Goal: Information Seeking & Learning: Learn about a topic

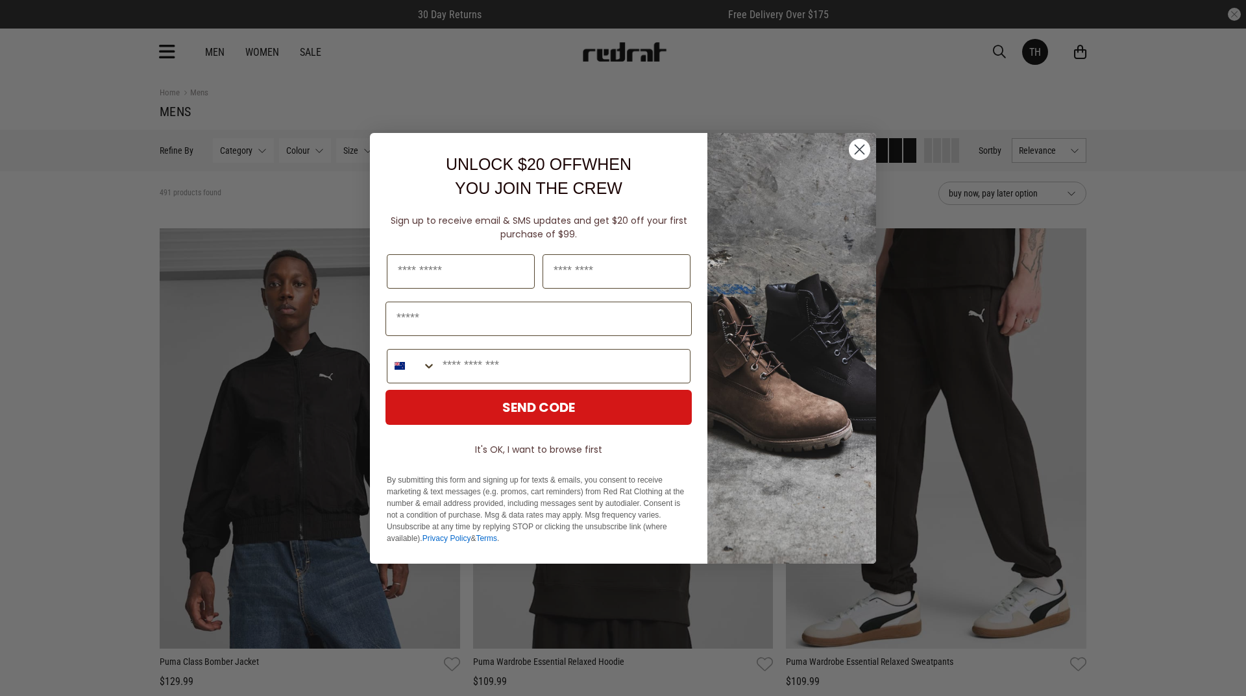
click at [862, 152] on icon "Close dialog" at bounding box center [859, 149] width 23 height 23
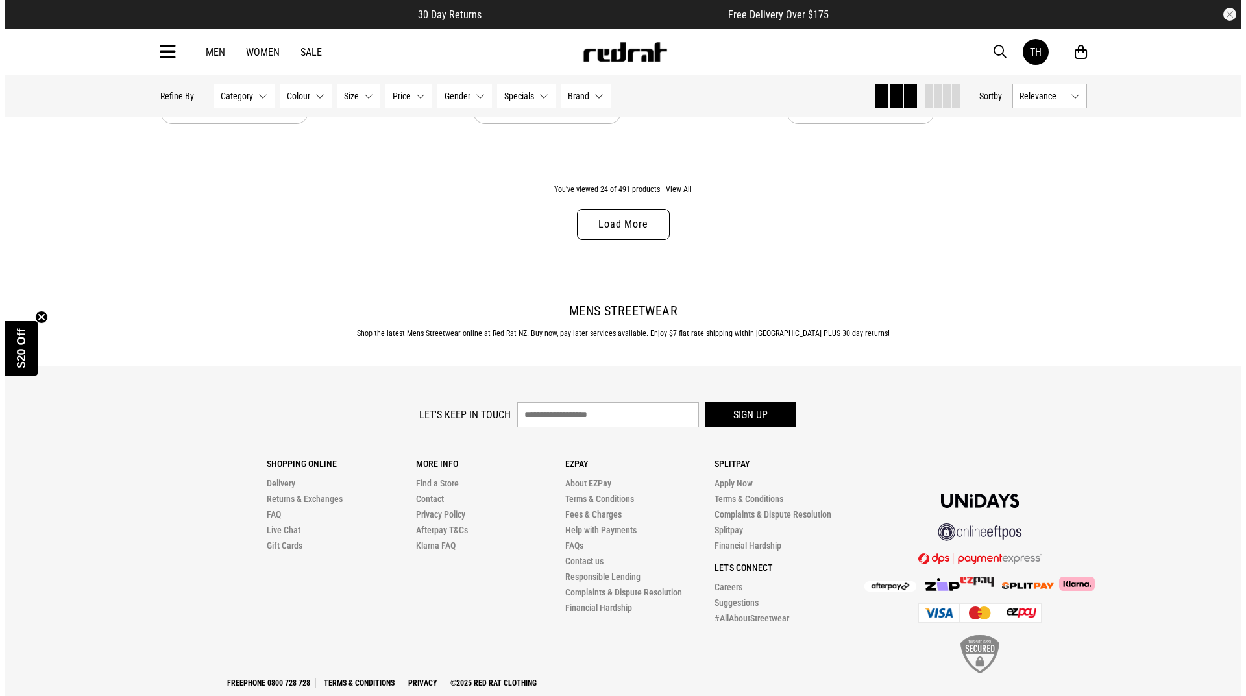
scroll to position [4251, 0]
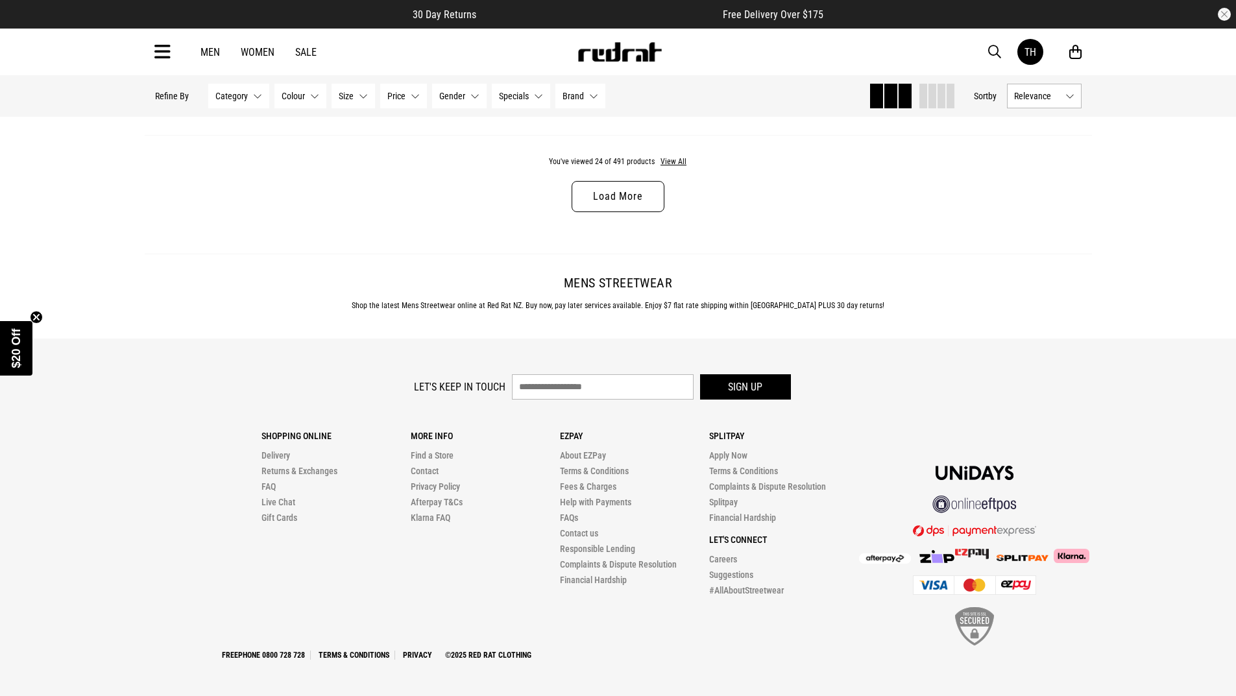
click at [155, 56] on icon at bounding box center [162, 52] width 16 height 21
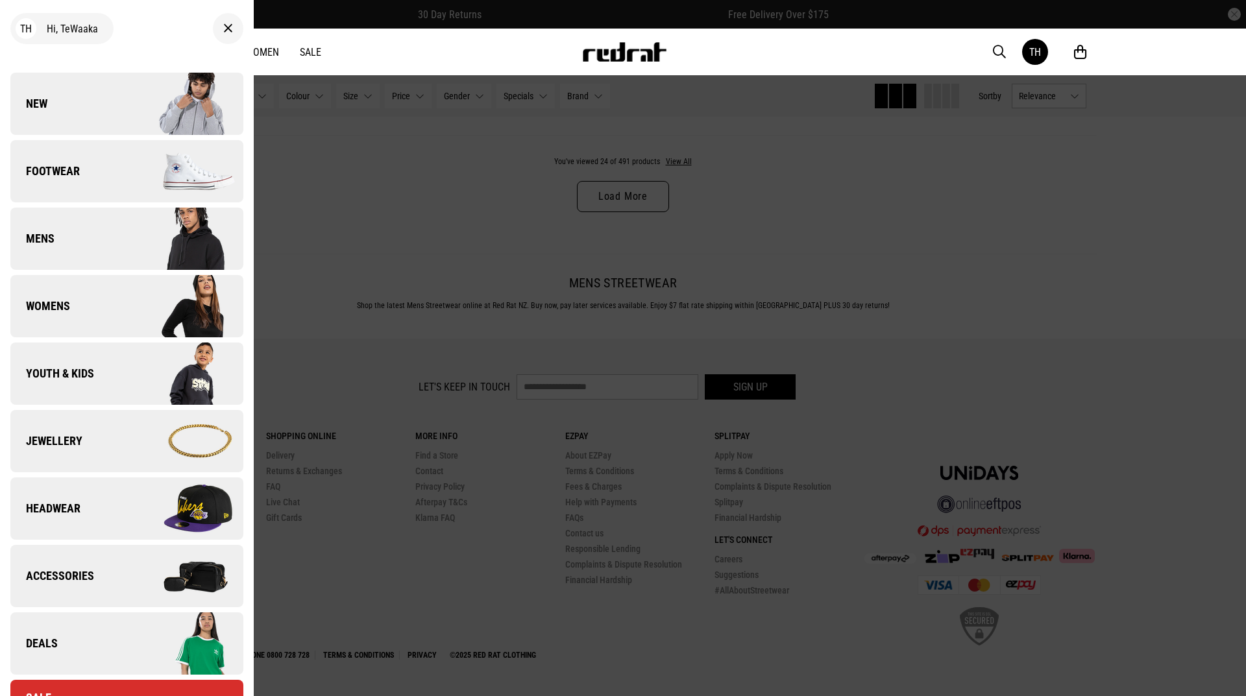
click at [77, 165] on span "Footwear" at bounding box center [44, 172] width 69 height 16
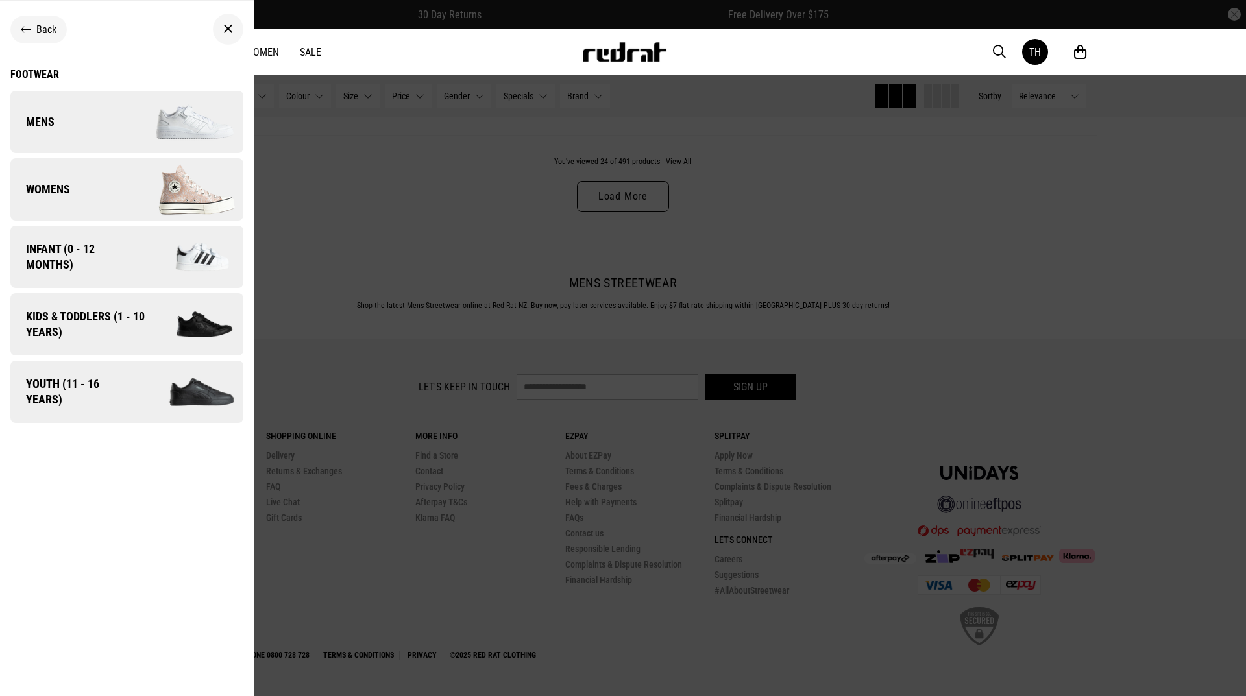
click at [63, 261] on span "Infant (0 - 12 months)" at bounding box center [72, 256] width 125 height 31
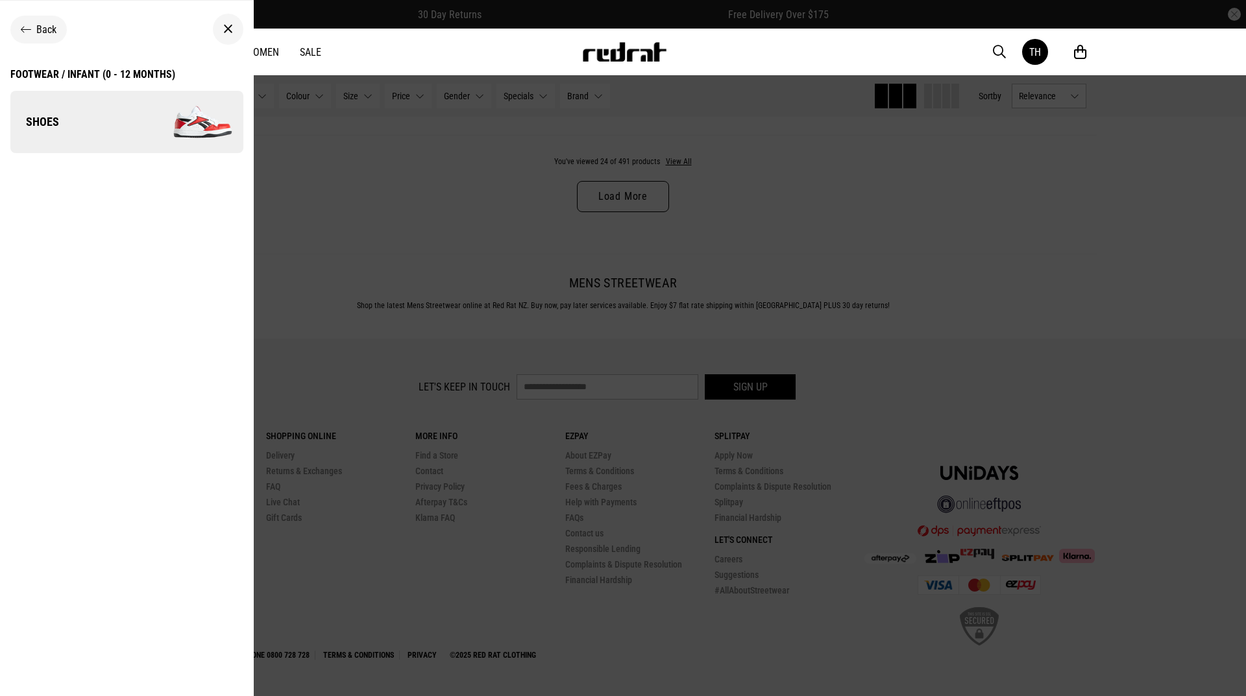
click at [37, 34] on span "Back" at bounding box center [46, 29] width 20 height 12
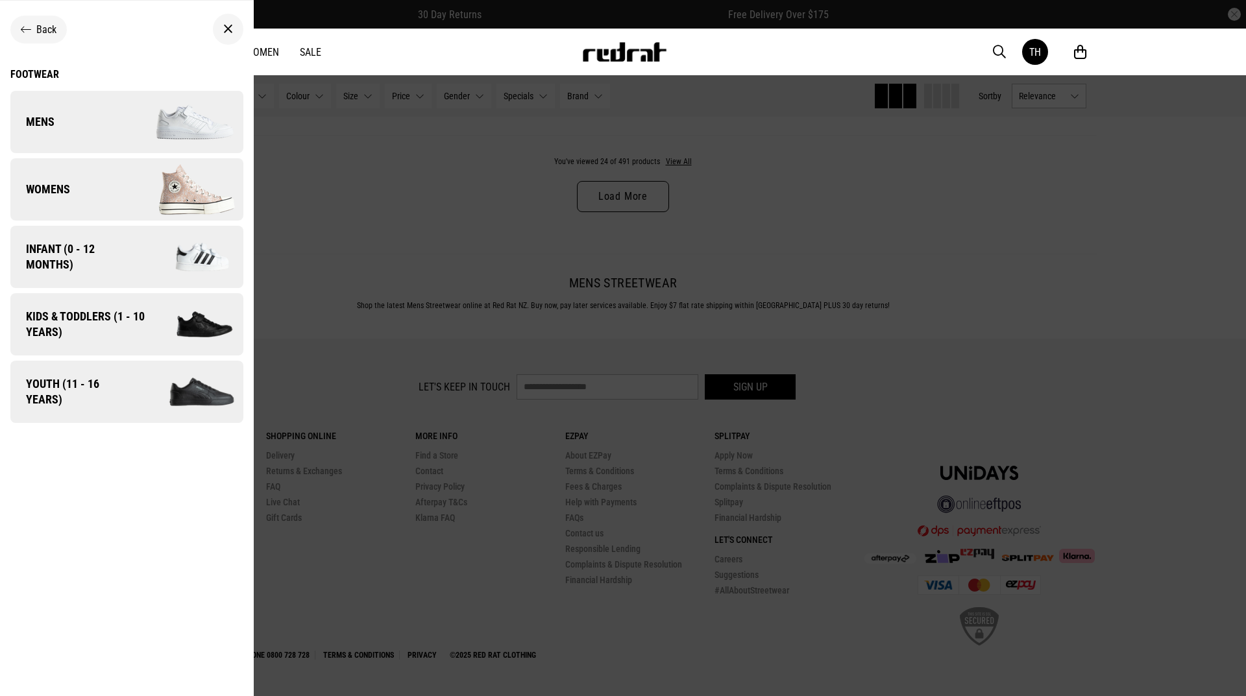
click at [96, 136] on link "Mens" at bounding box center [126, 122] width 233 height 62
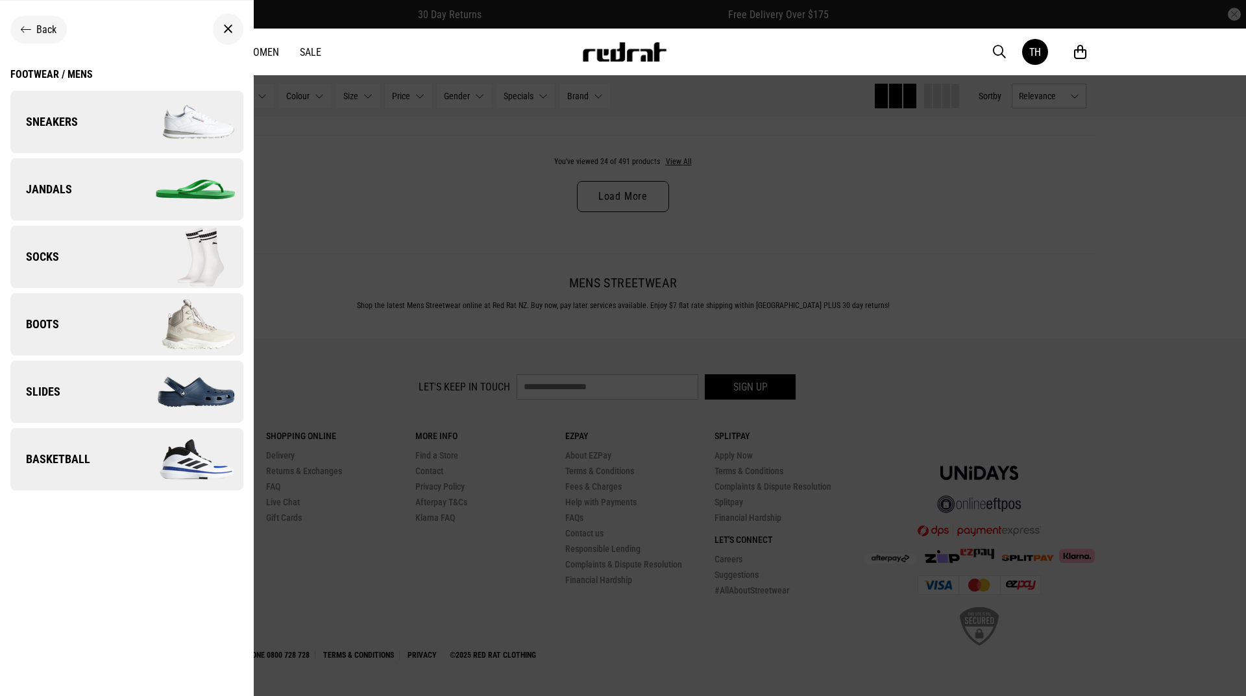
click at [74, 203] on link "Jandals" at bounding box center [126, 189] width 233 height 62
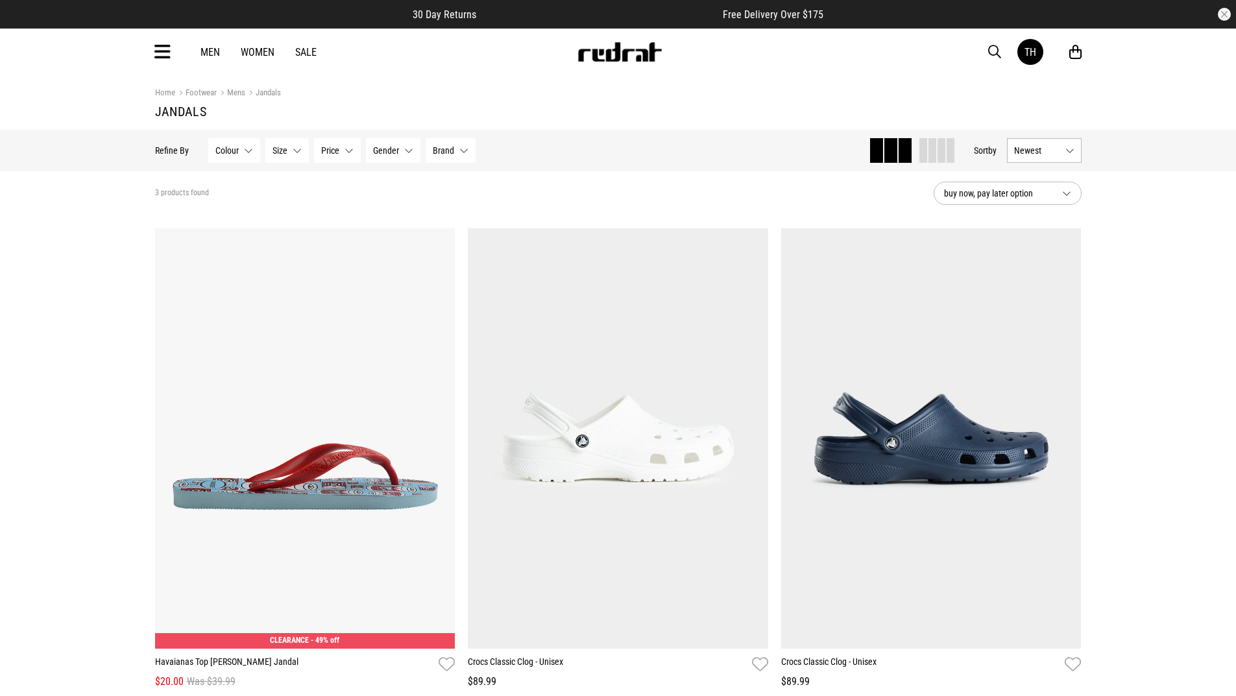
click at [173, 56] on div "Men Women Sale TH Hi, TeWaaka New Back Footwear Back Mens Back Womens Back Yout…" at bounding box center [618, 52] width 947 height 47
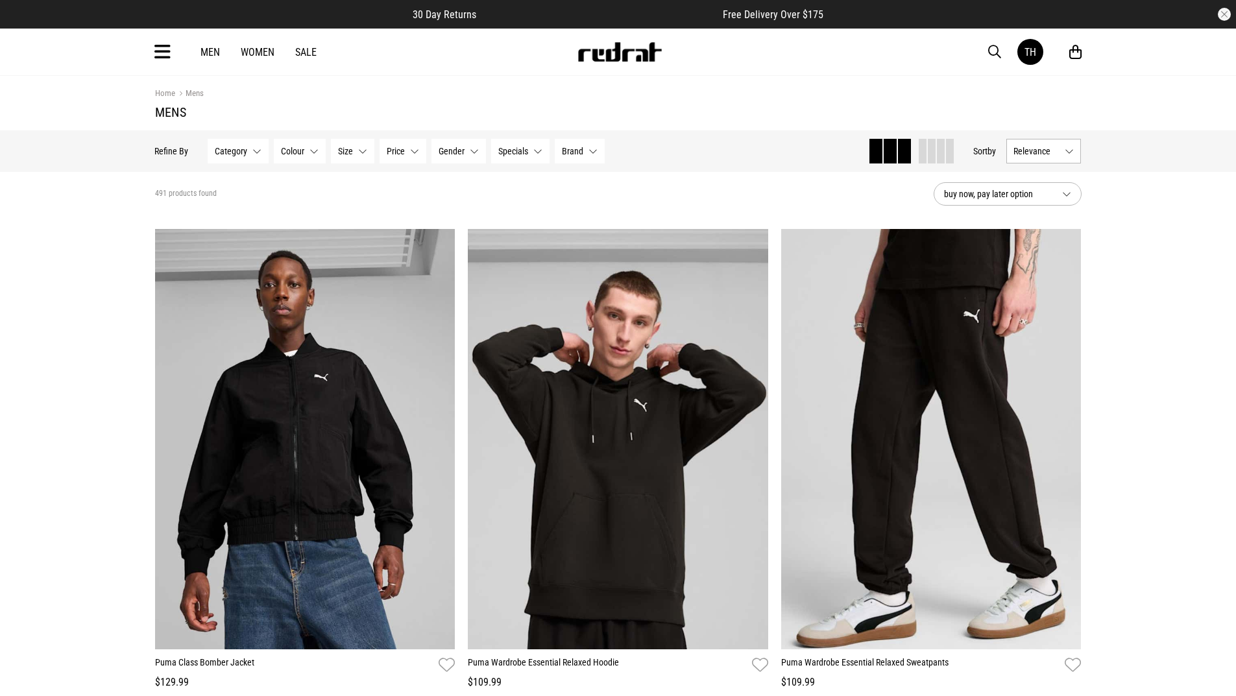
click at [164, 51] on icon at bounding box center [162, 52] width 16 height 21
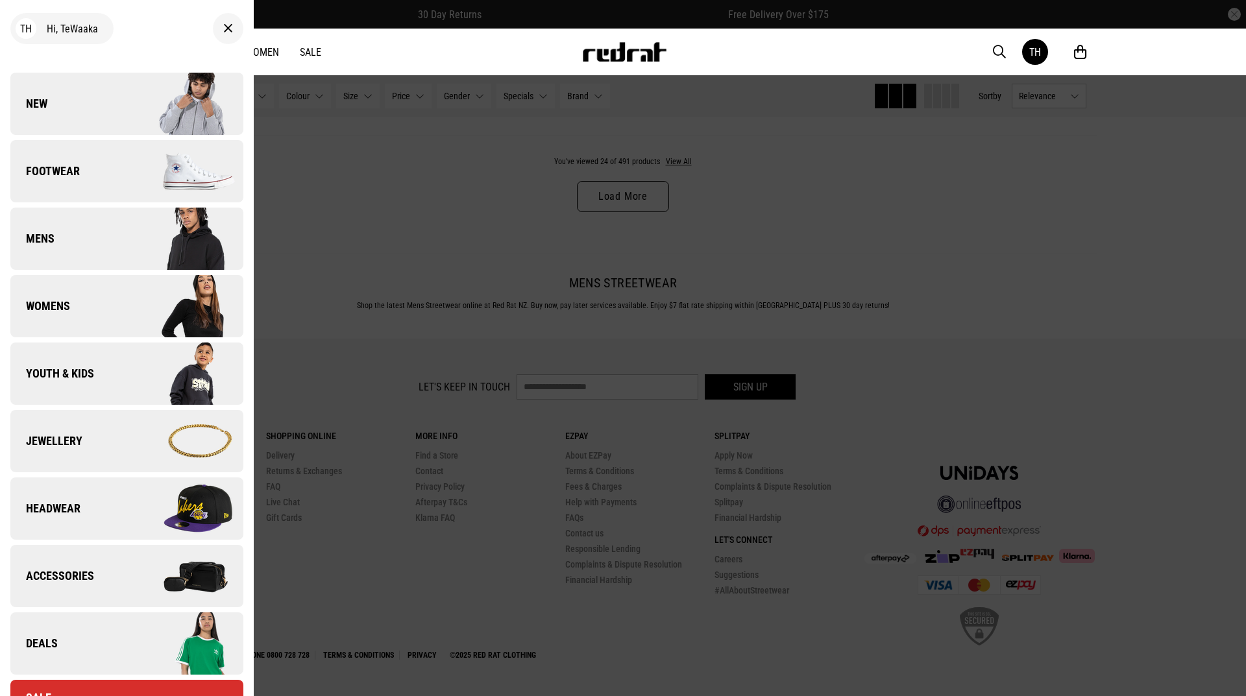
click at [85, 175] on link "Footwear" at bounding box center [126, 171] width 233 height 62
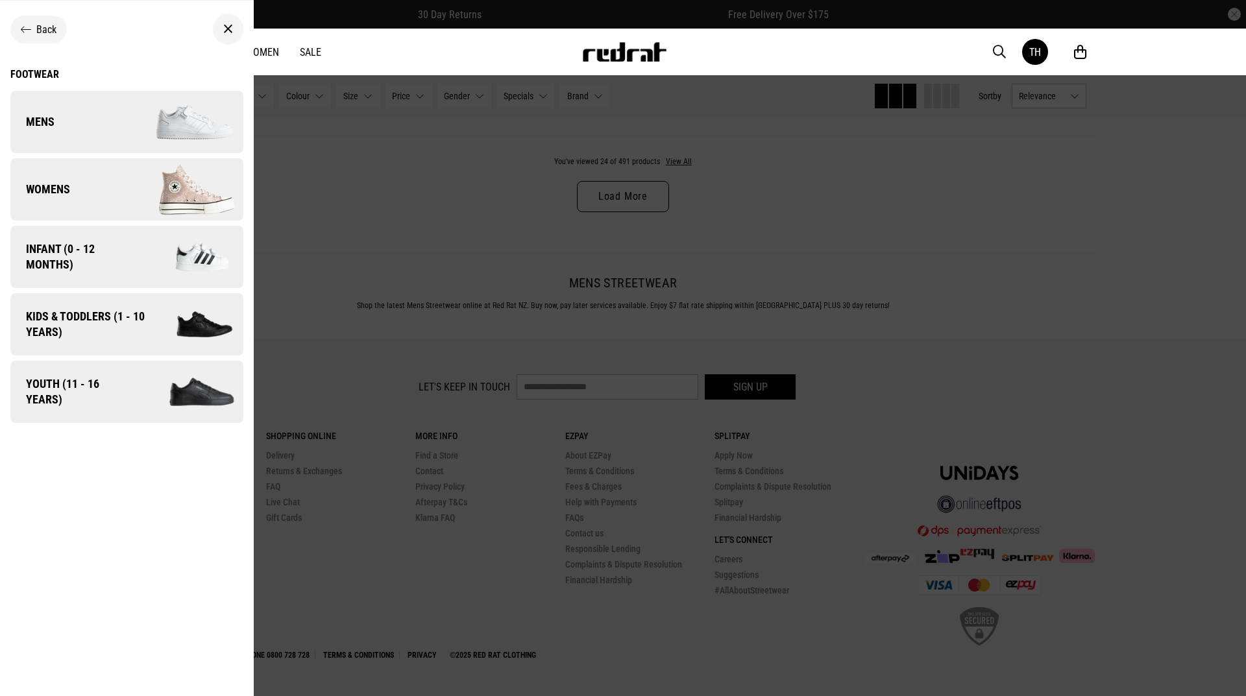
click at [93, 115] on link "Mens" at bounding box center [126, 122] width 233 height 62
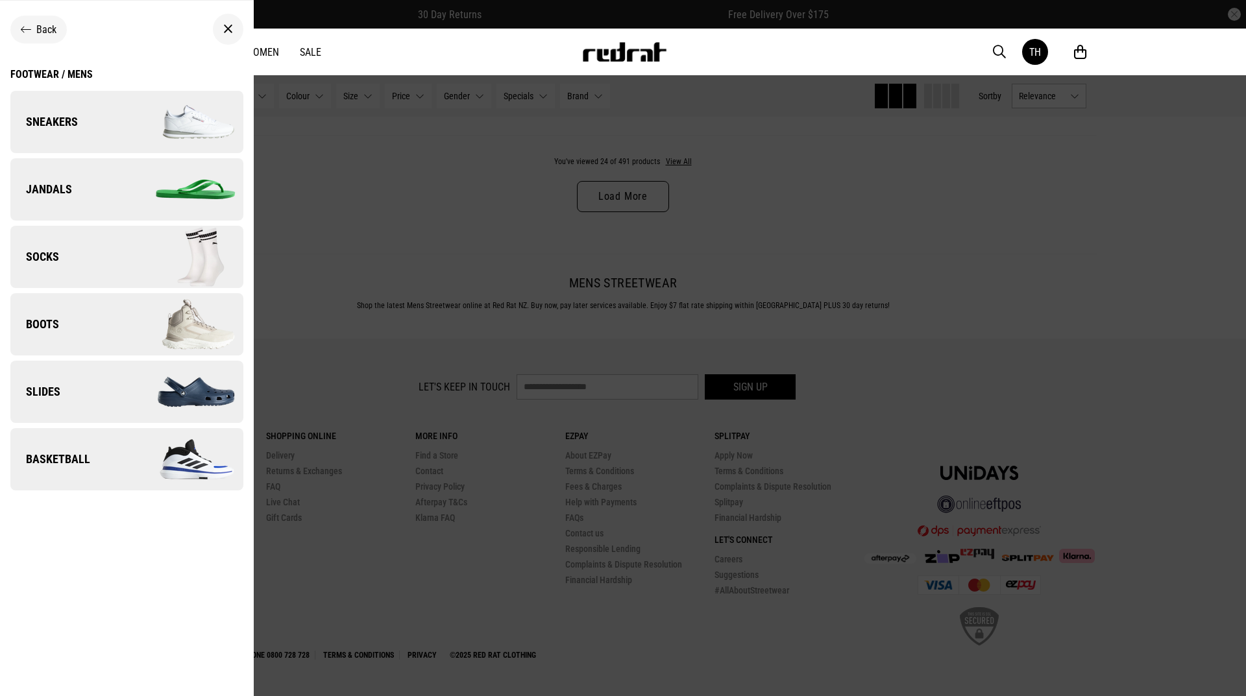
click at [88, 136] on link "Sneakers" at bounding box center [126, 122] width 233 height 62
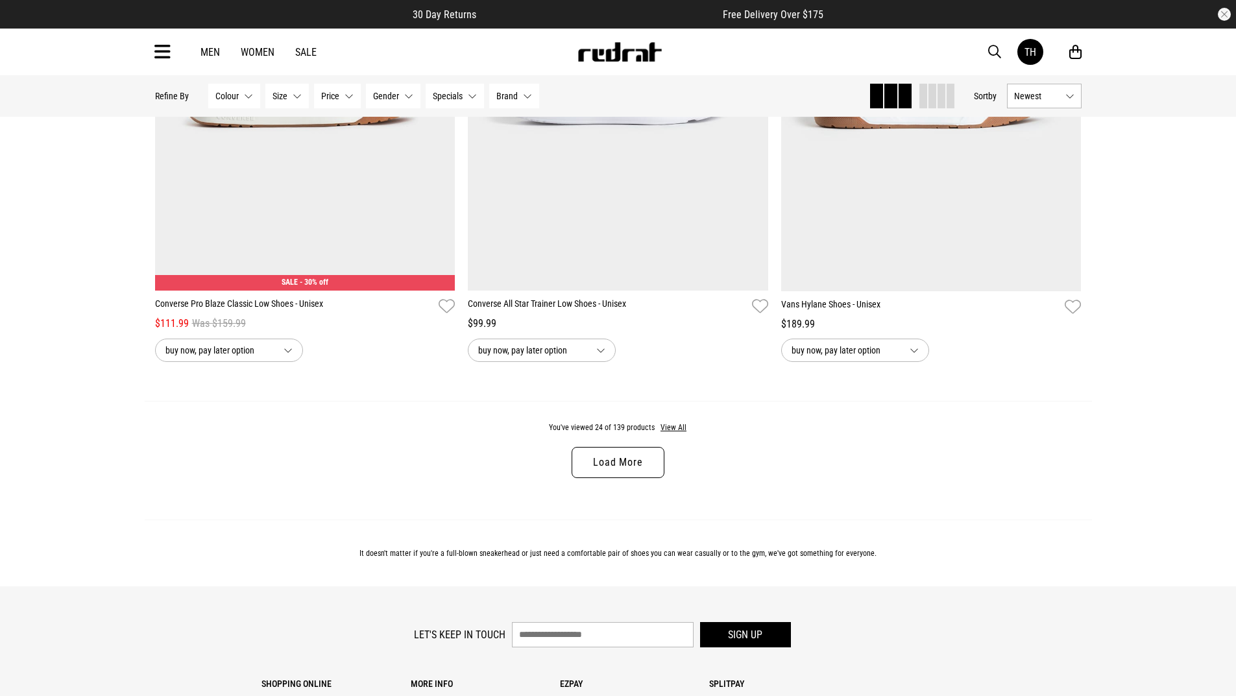
scroll to position [4023, 0]
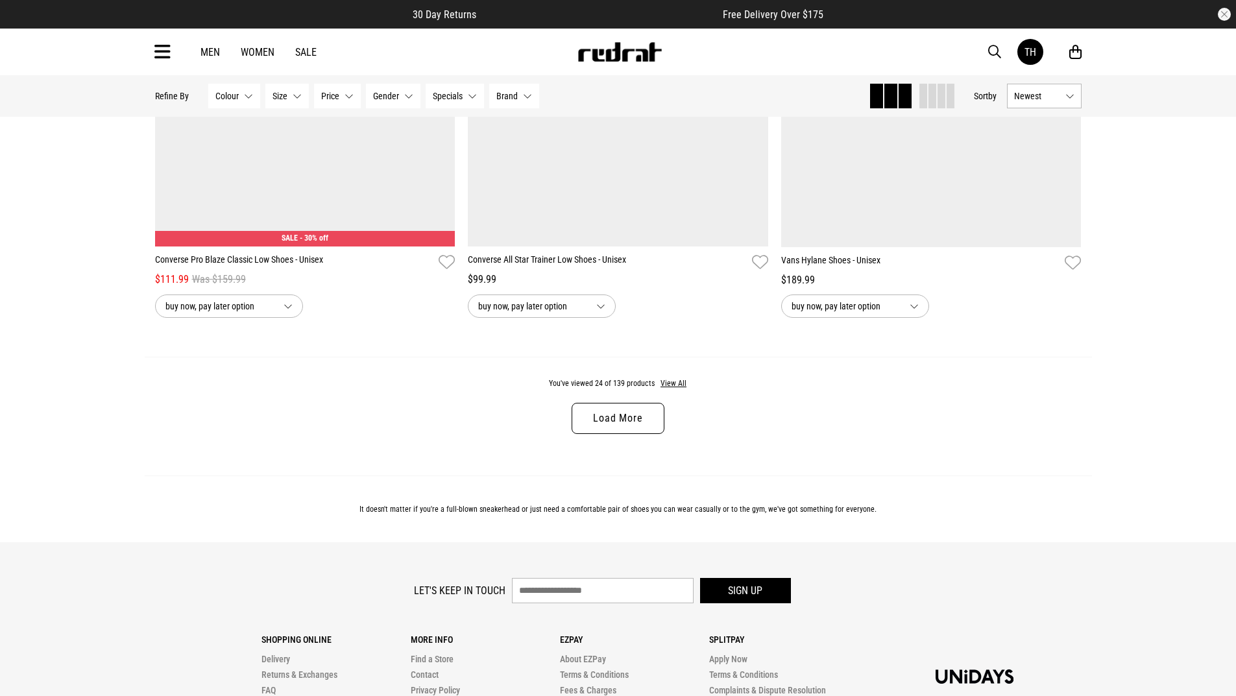
click at [601, 420] on link "Load More" at bounding box center [618, 418] width 92 height 31
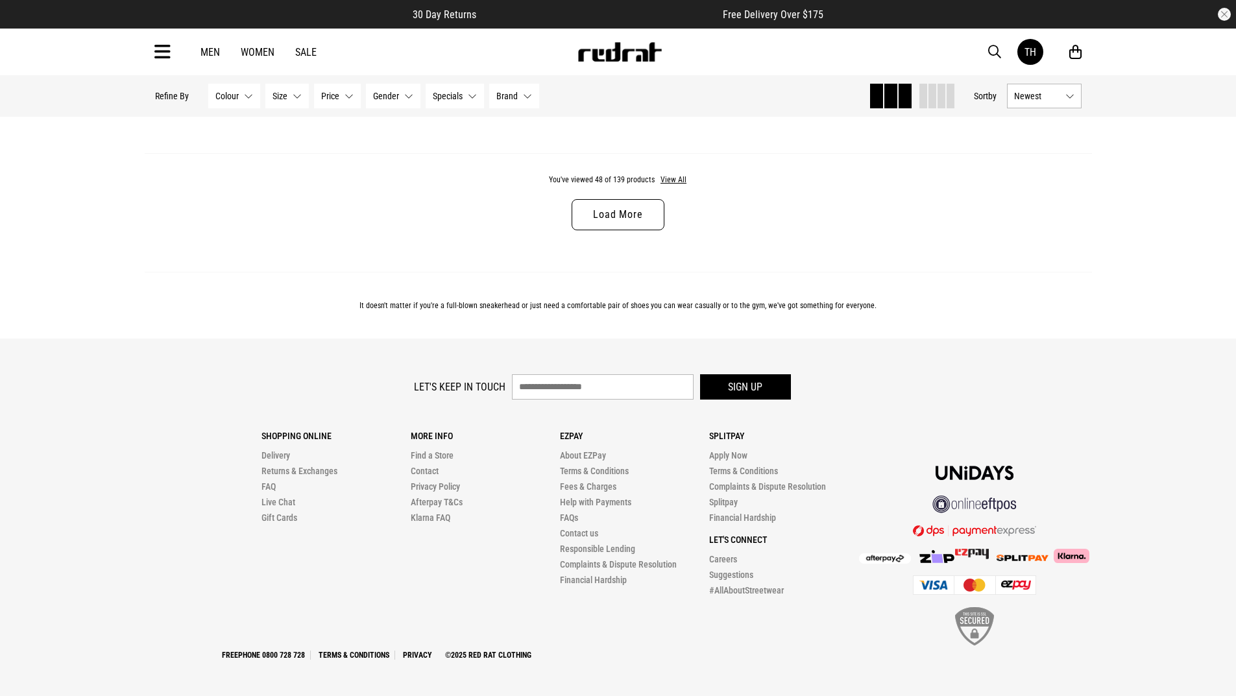
scroll to position [8370, 0]
click at [614, 221] on link "Load More" at bounding box center [618, 214] width 92 height 31
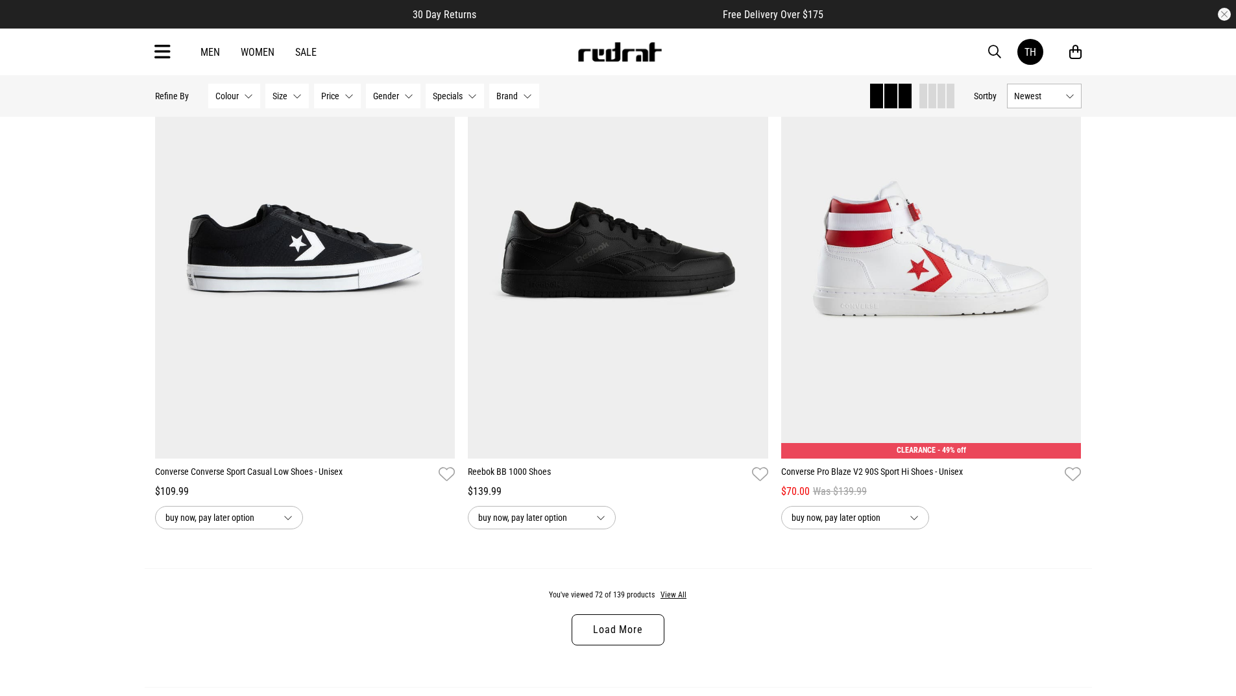
scroll to position [12263, 0]
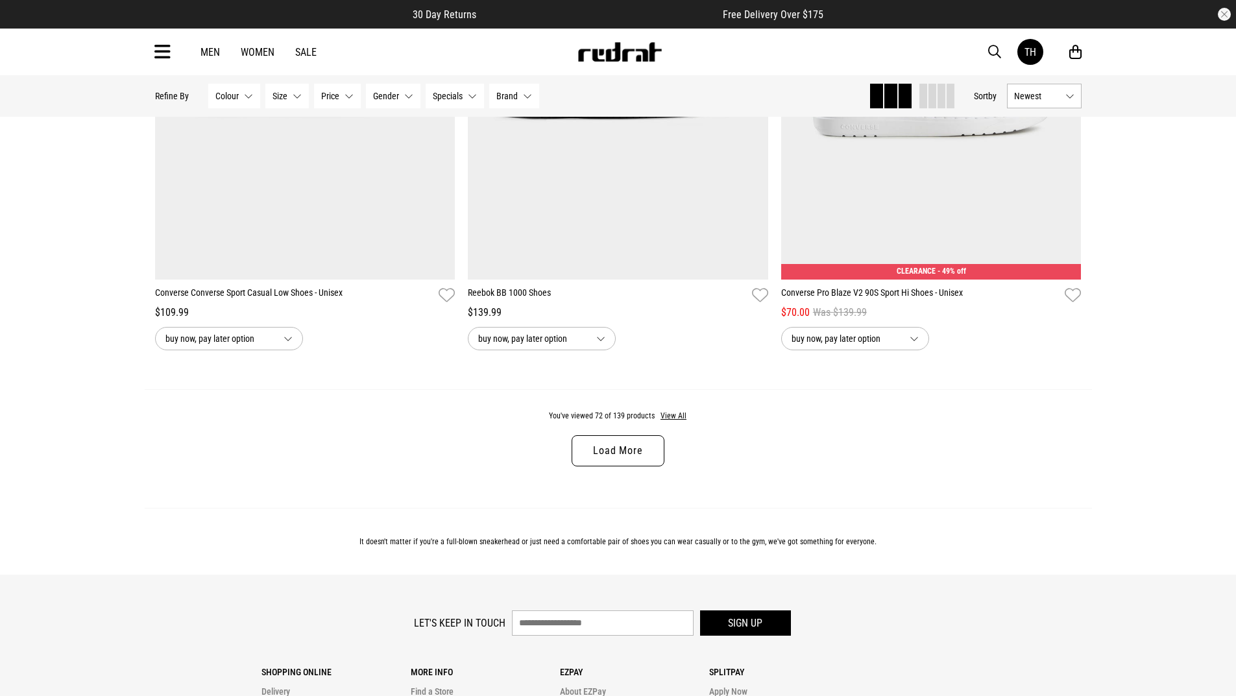
click at [597, 467] on link "Load More" at bounding box center [618, 450] width 92 height 31
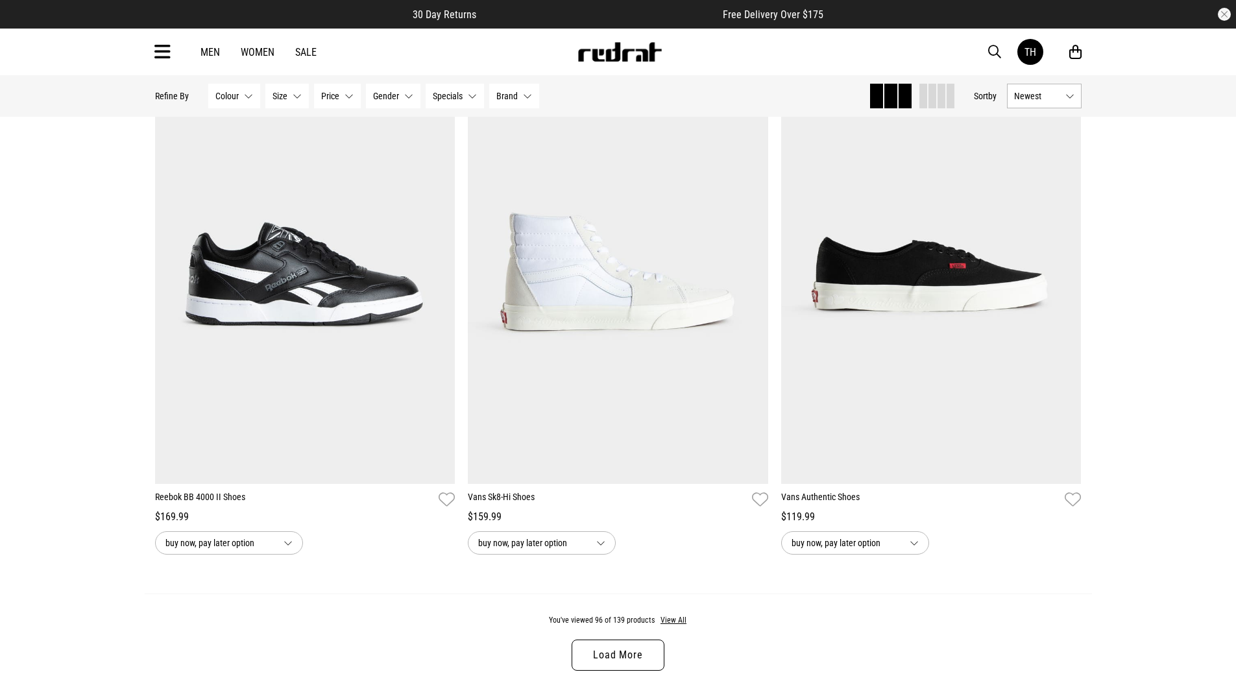
scroll to position [16480, 0]
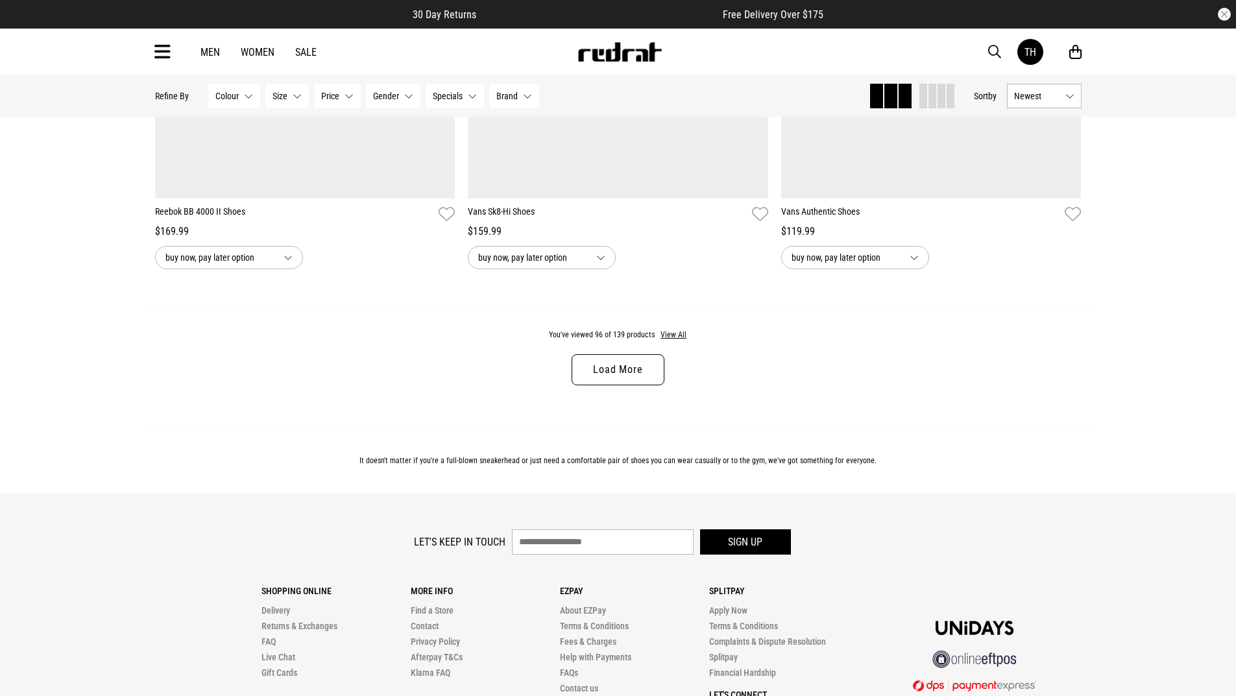
click at [612, 385] on link "Load More" at bounding box center [618, 369] width 92 height 31
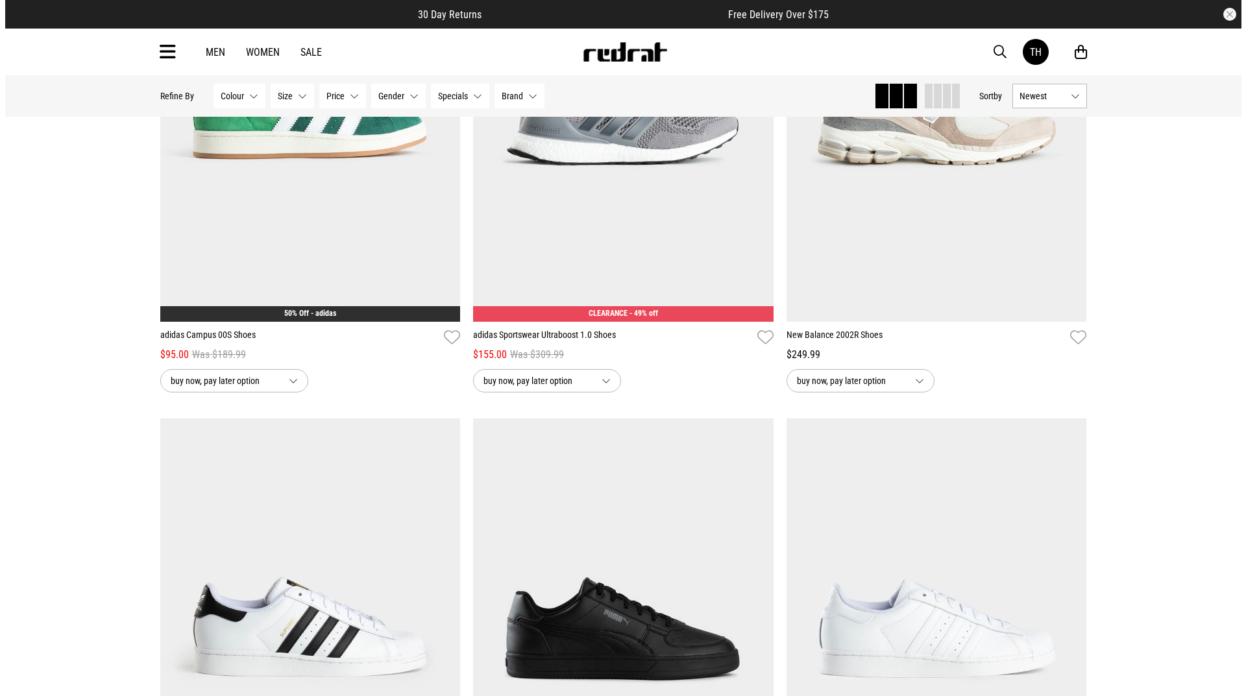
scroll to position [18038, 0]
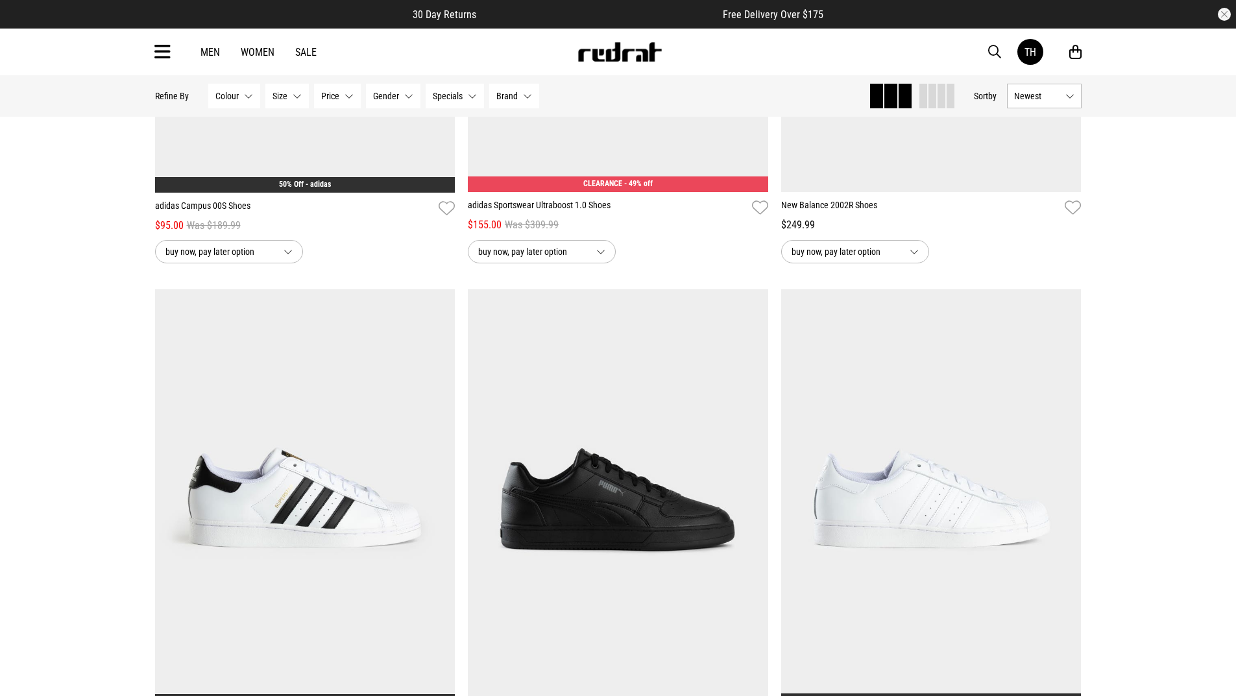
click at [165, 57] on icon at bounding box center [162, 52] width 16 height 21
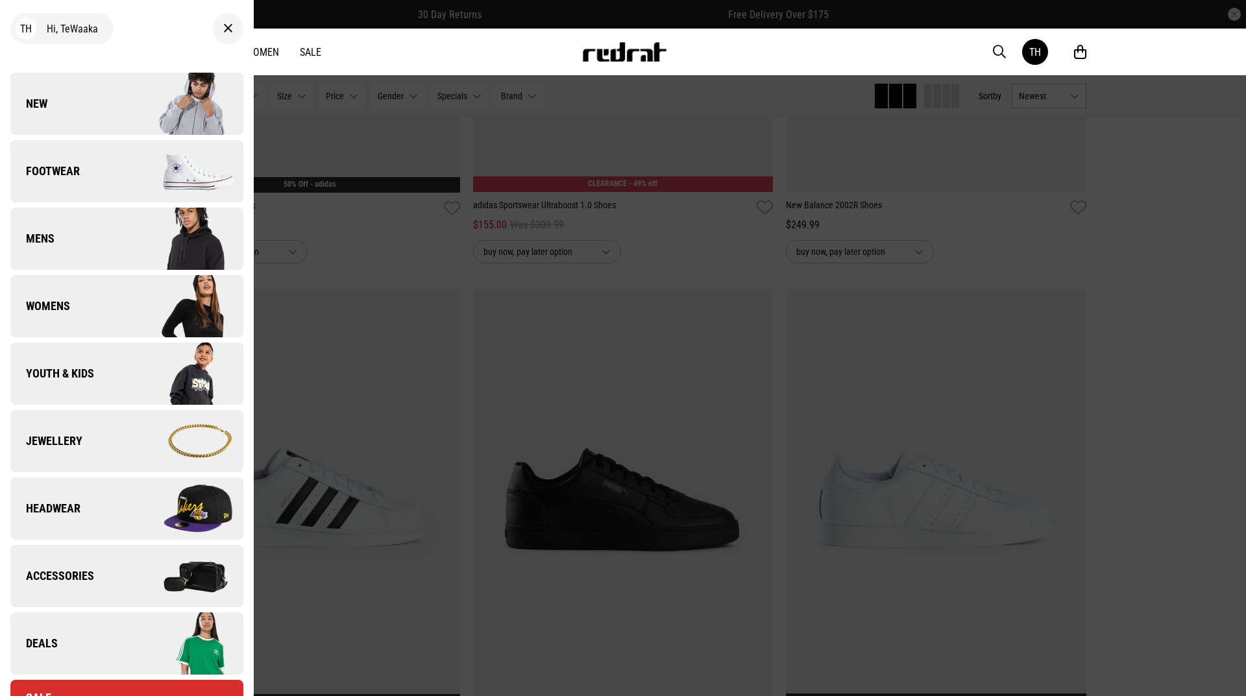
click at [61, 168] on span "Footwear" at bounding box center [44, 172] width 69 height 16
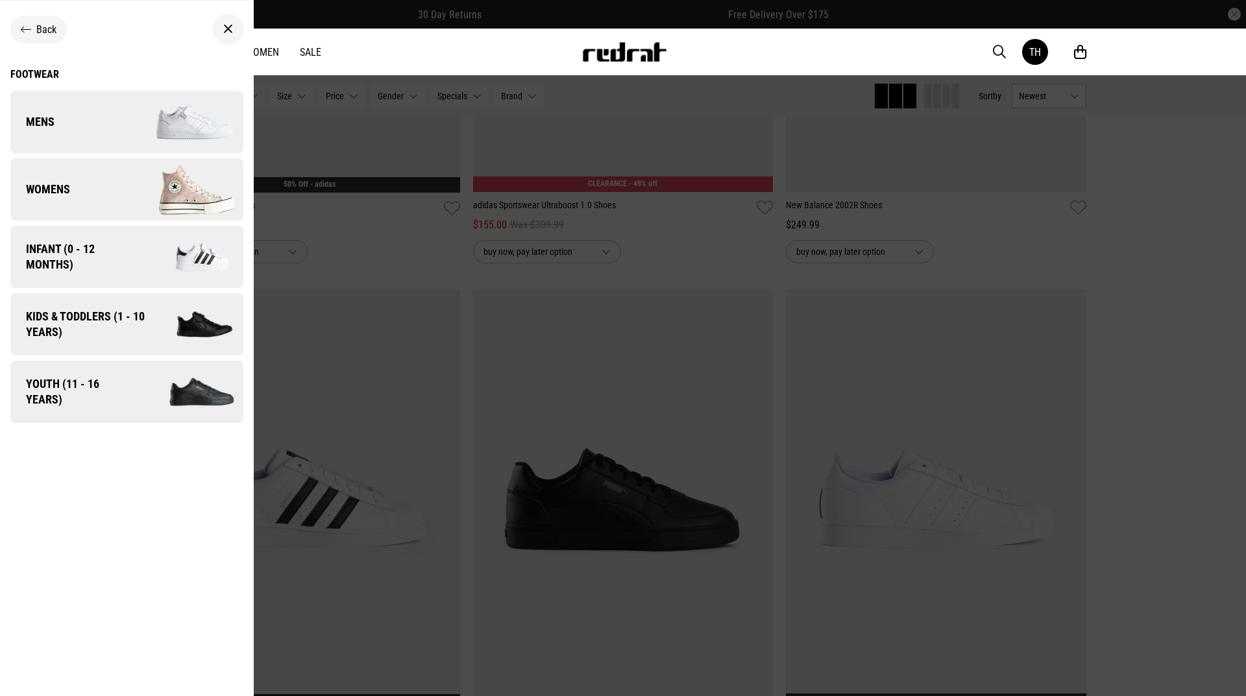
click at [95, 119] on link "Mens" at bounding box center [126, 122] width 233 height 62
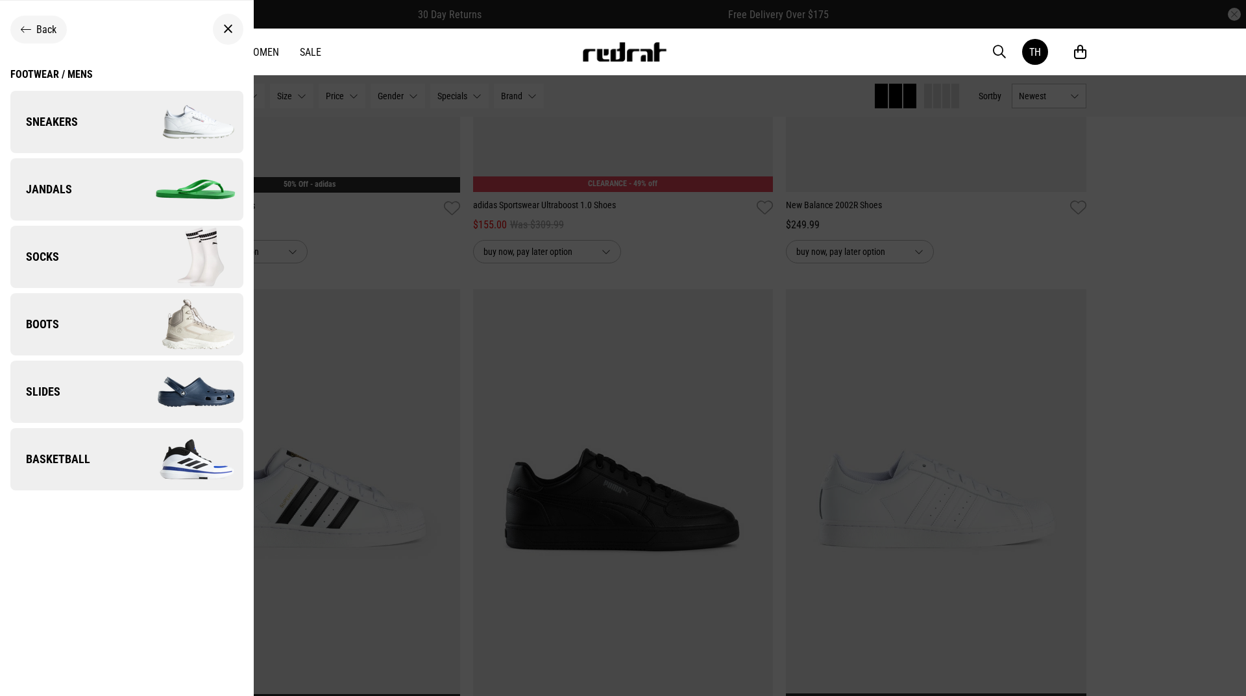
click at [51, 393] on span "Slides" at bounding box center [35, 392] width 50 height 16
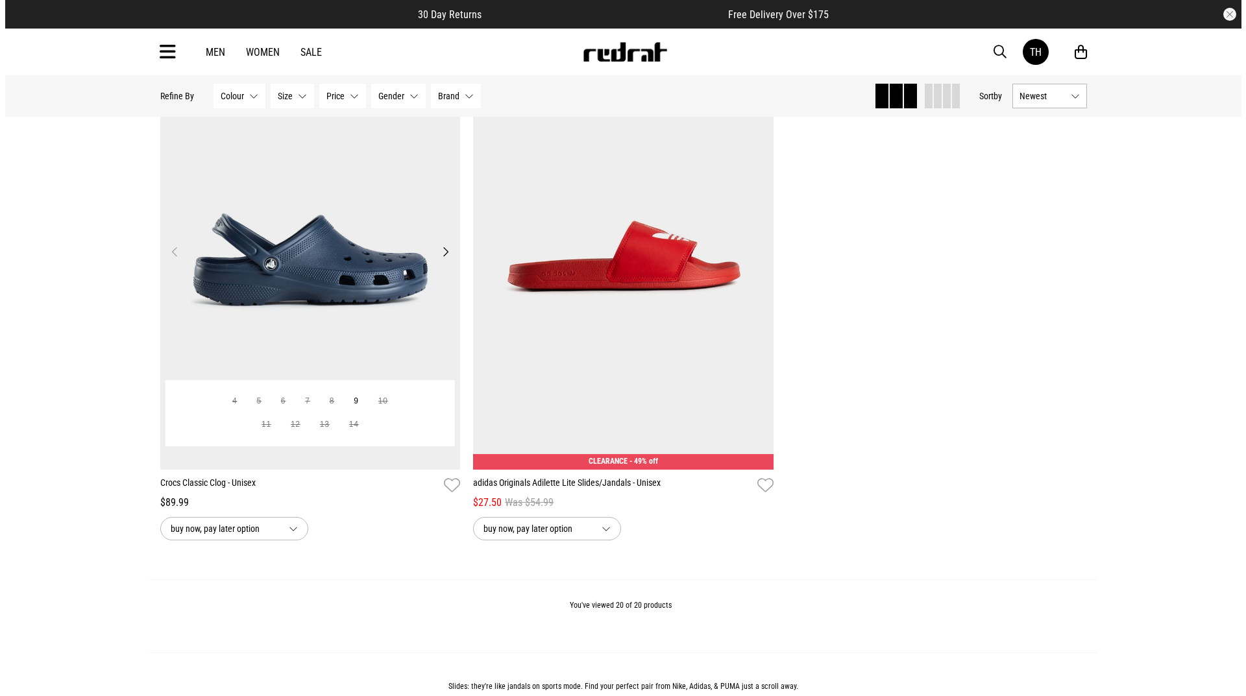
scroll to position [3374, 0]
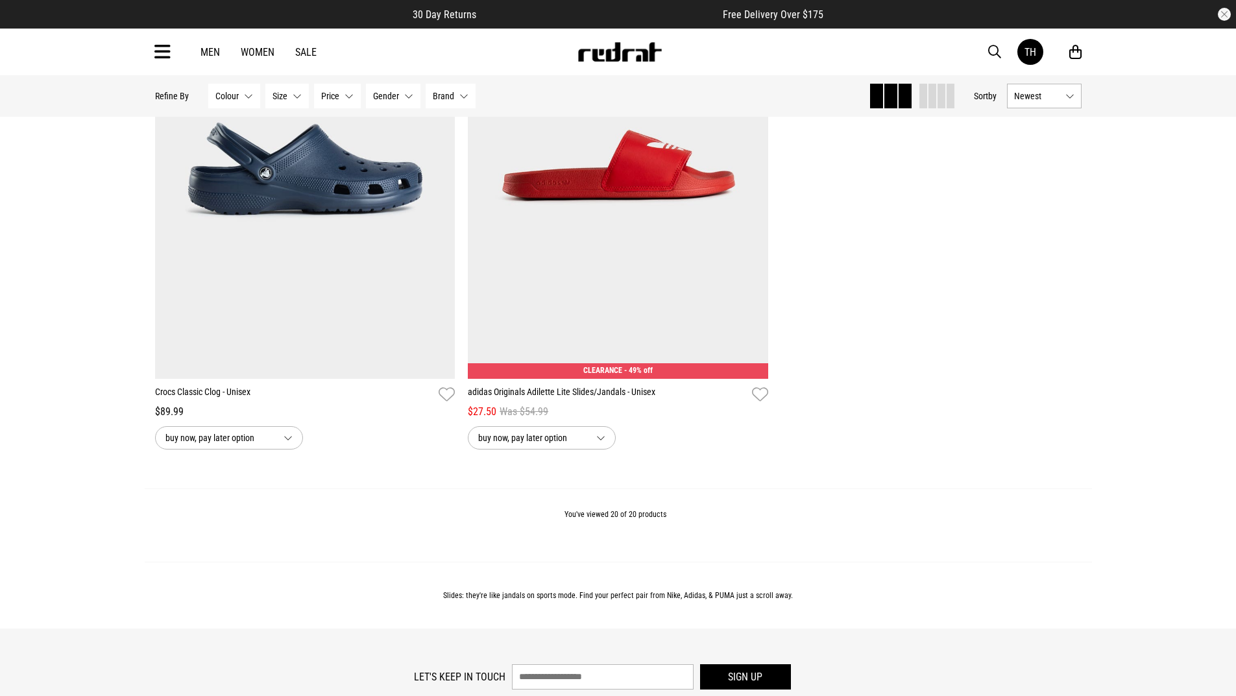
click at [164, 63] on div "Men Women Sale TH Hi, TeWaaka New Back Footwear Back Mens Back Womens Back Yout…" at bounding box center [618, 52] width 947 height 47
click at [162, 56] on icon at bounding box center [162, 52] width 16 height 21
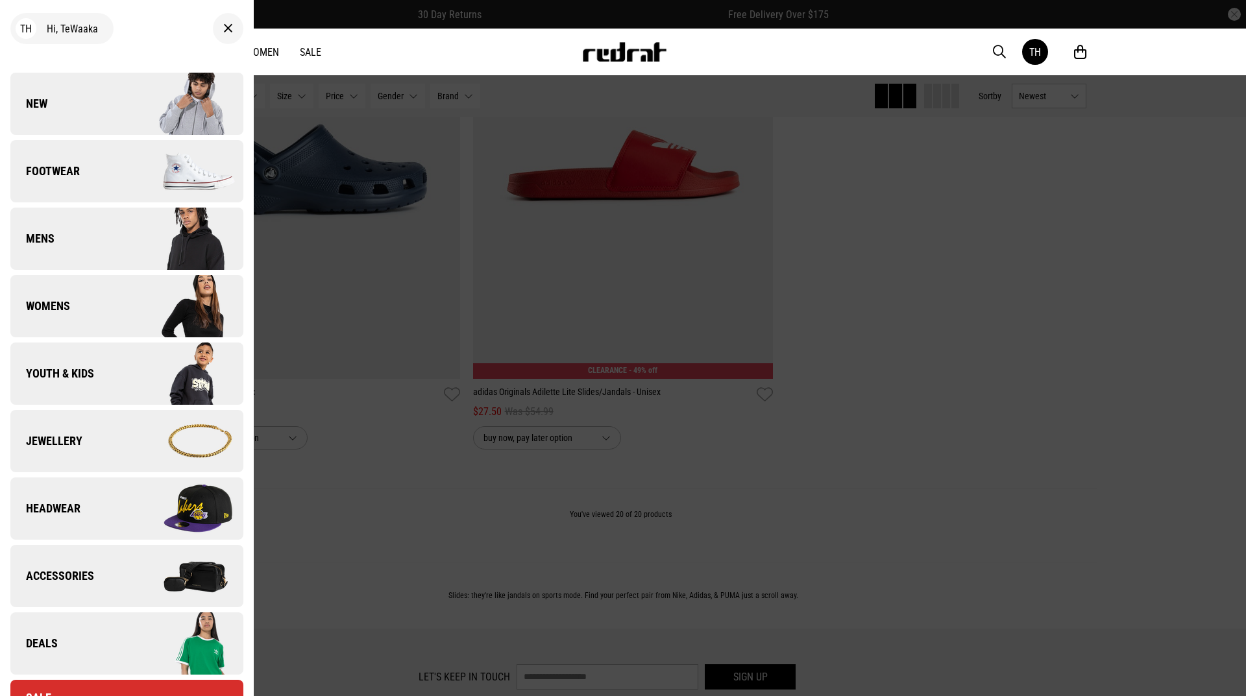
click at [56, 236] on link "Mens" at bounding box center [126, 239] width 233 height 62
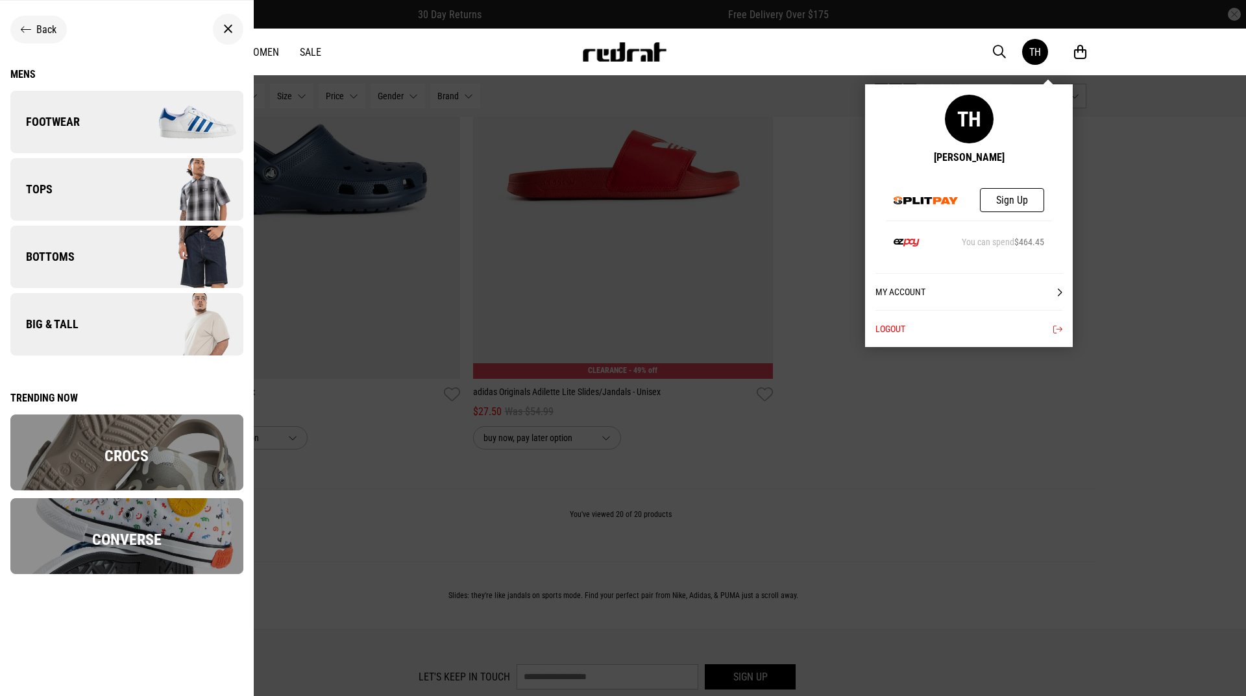
click at [1046, 54] on link "TH" at bounding box center [1035, 52] width 26 height 26
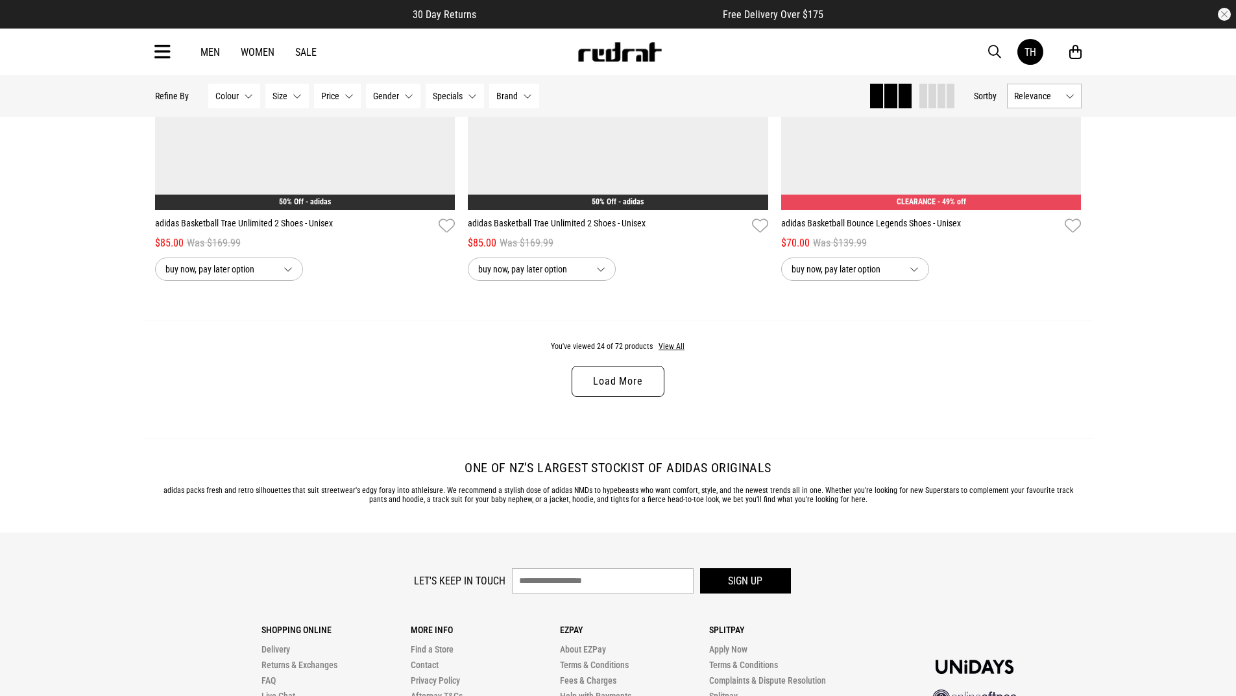
scroll to position [4088, 0]
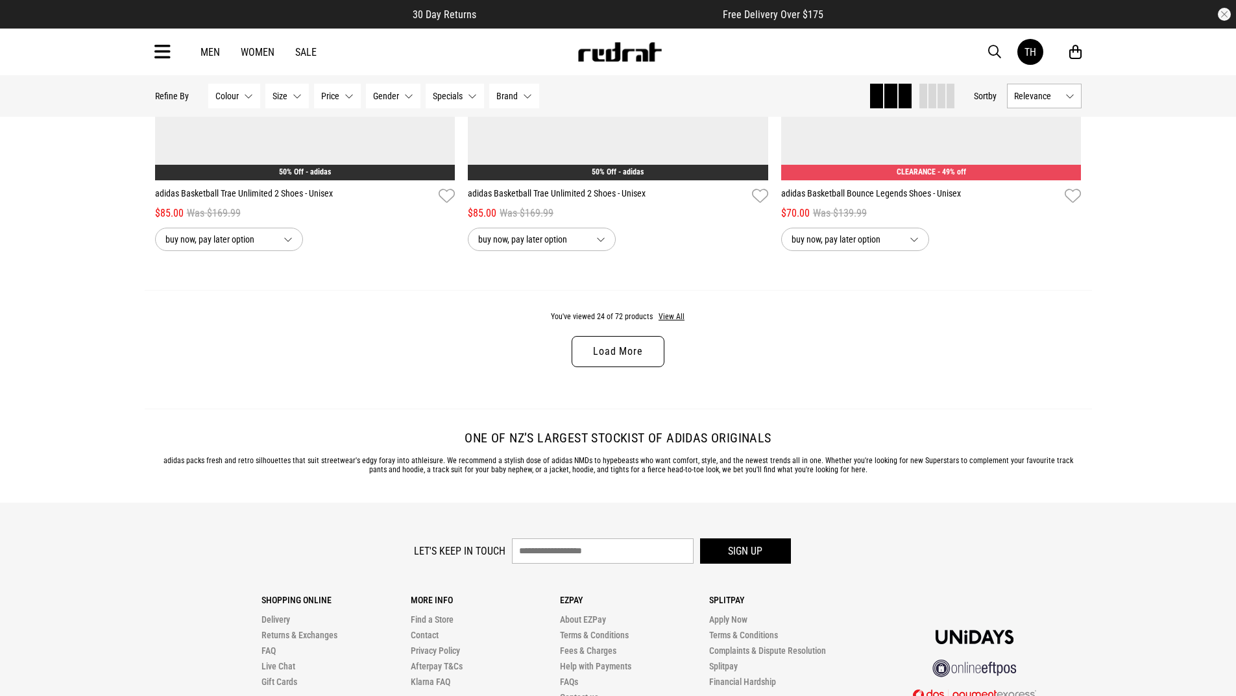
click at [610, 362] on link "Load More" at bounding box center [618, 351] width 92 height 31
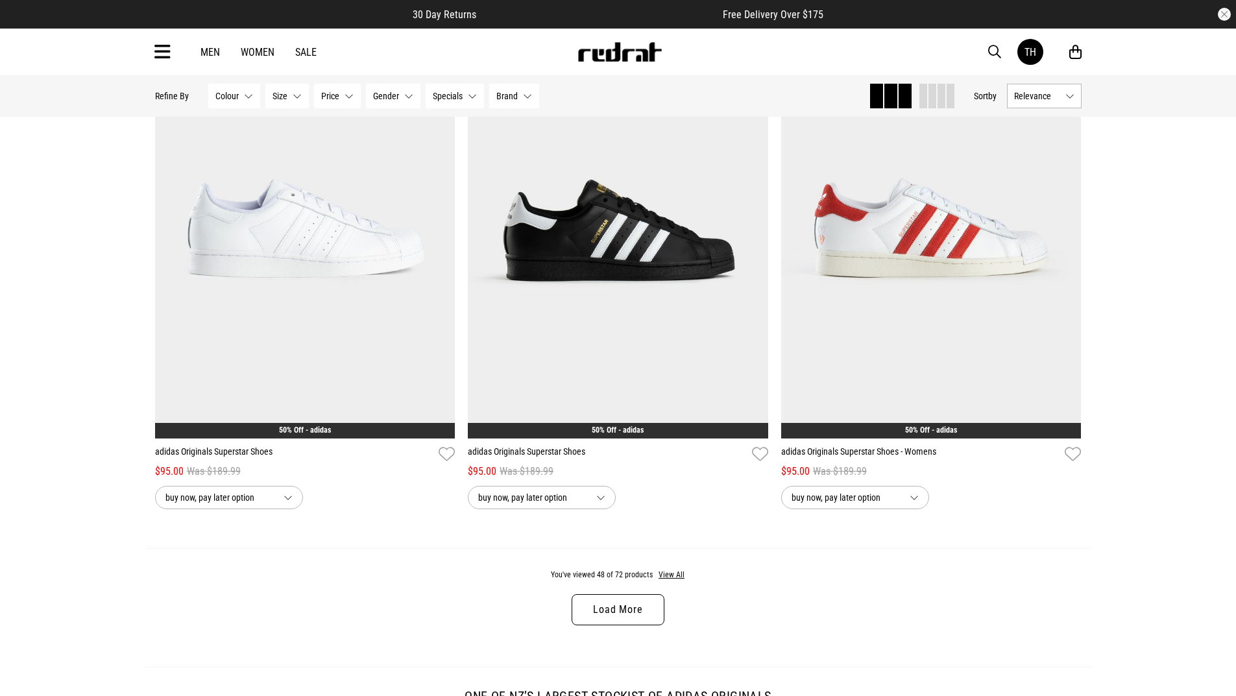
scroll to position [8046, 0]
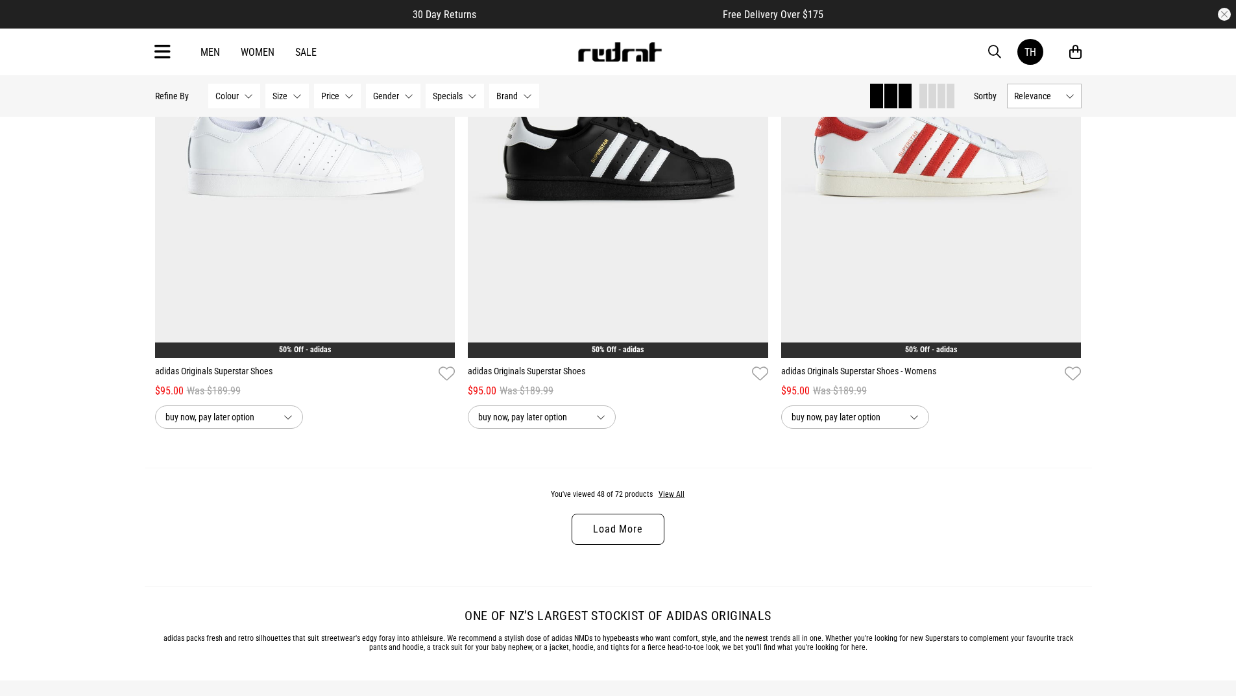
click at [587, 531] on link "Load More" at bounding box center [618, 529] width 92 height 31
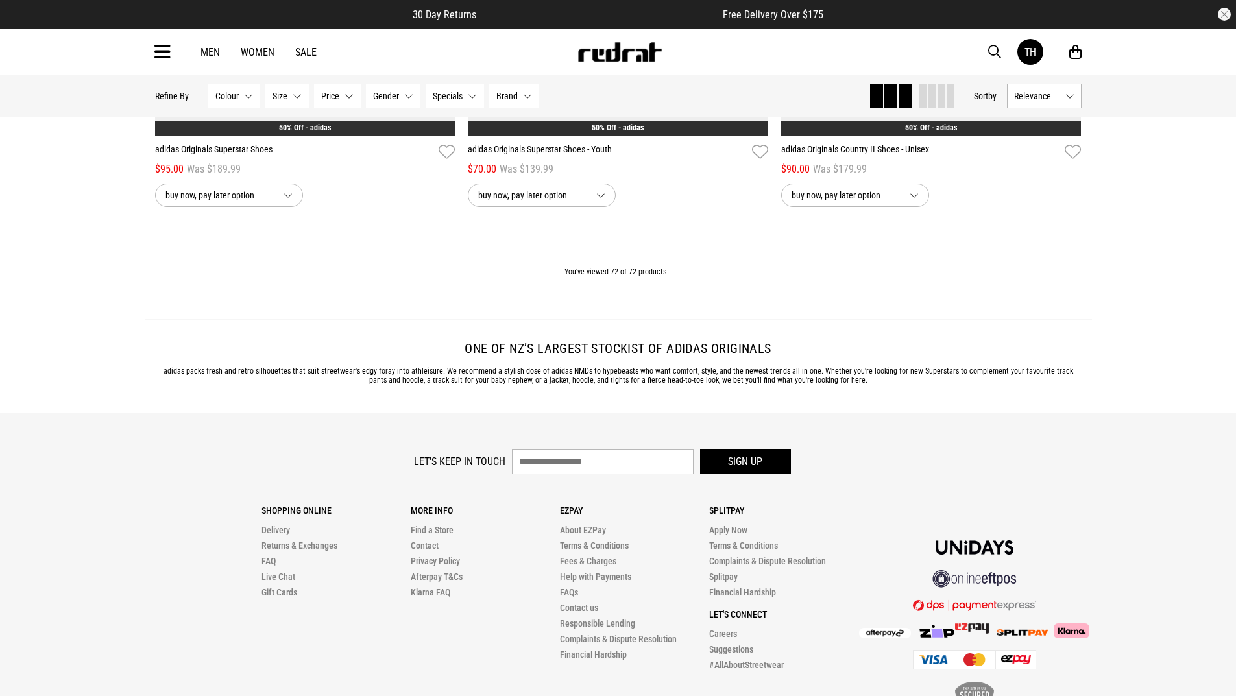
scroll to position [12432, 0]
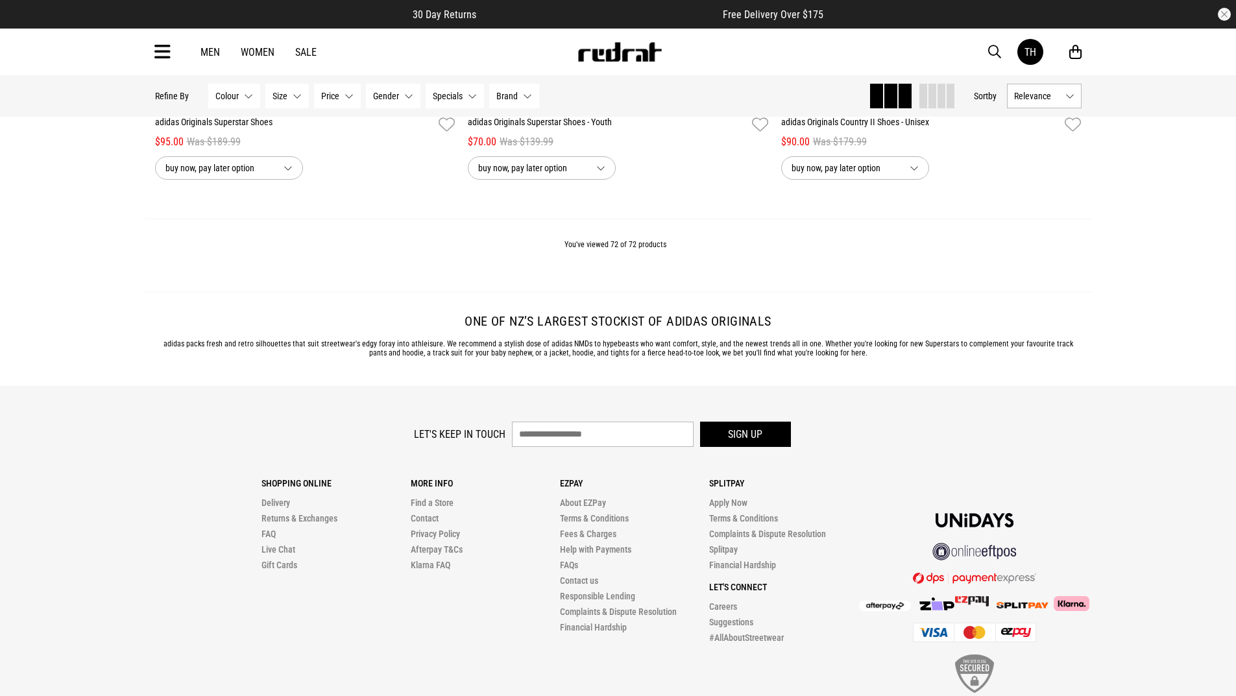
click at [213, 57] on link "Men" at bounding box center [209, 52] width 19 height 12
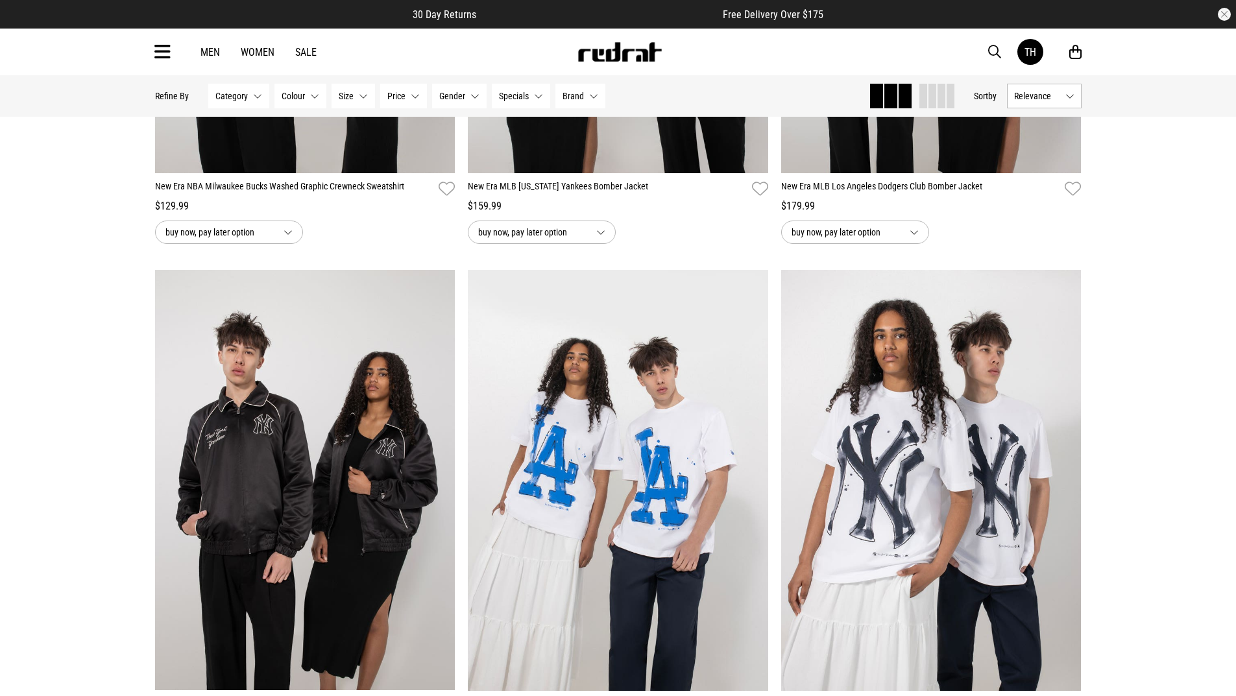
scroll to position [3992, 0]
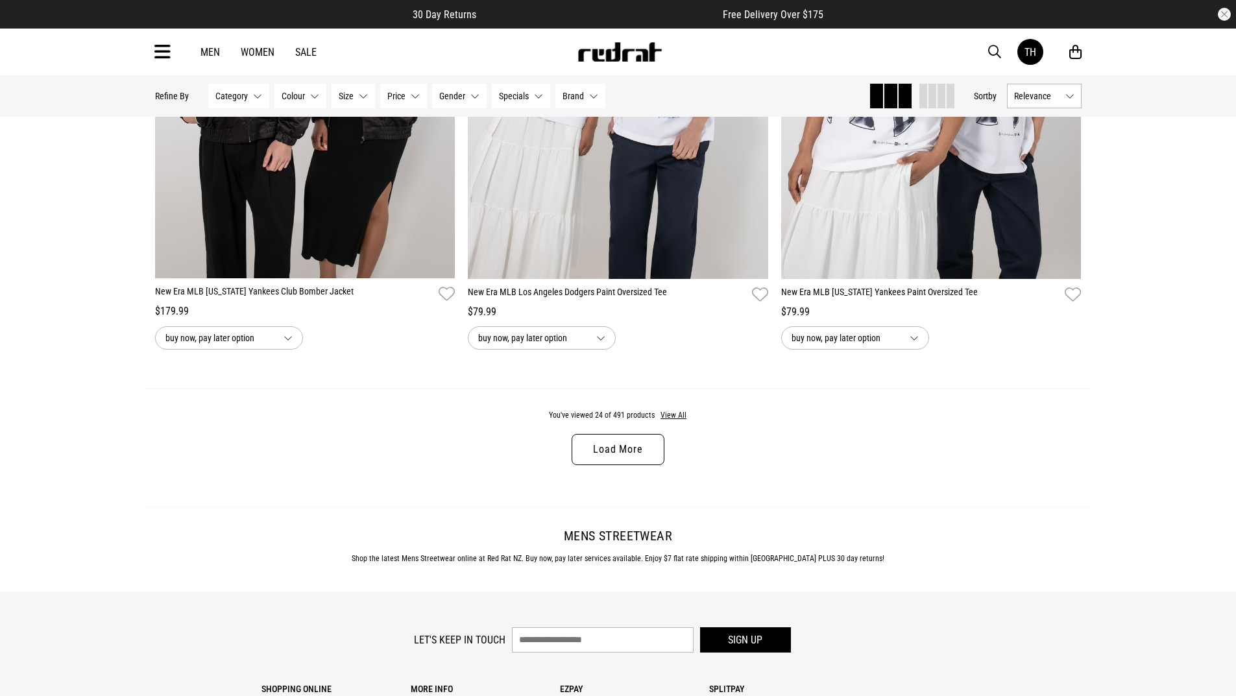
click at [628, 465] on link "Load More" at bounding box center [618, 449] width 92 height 31
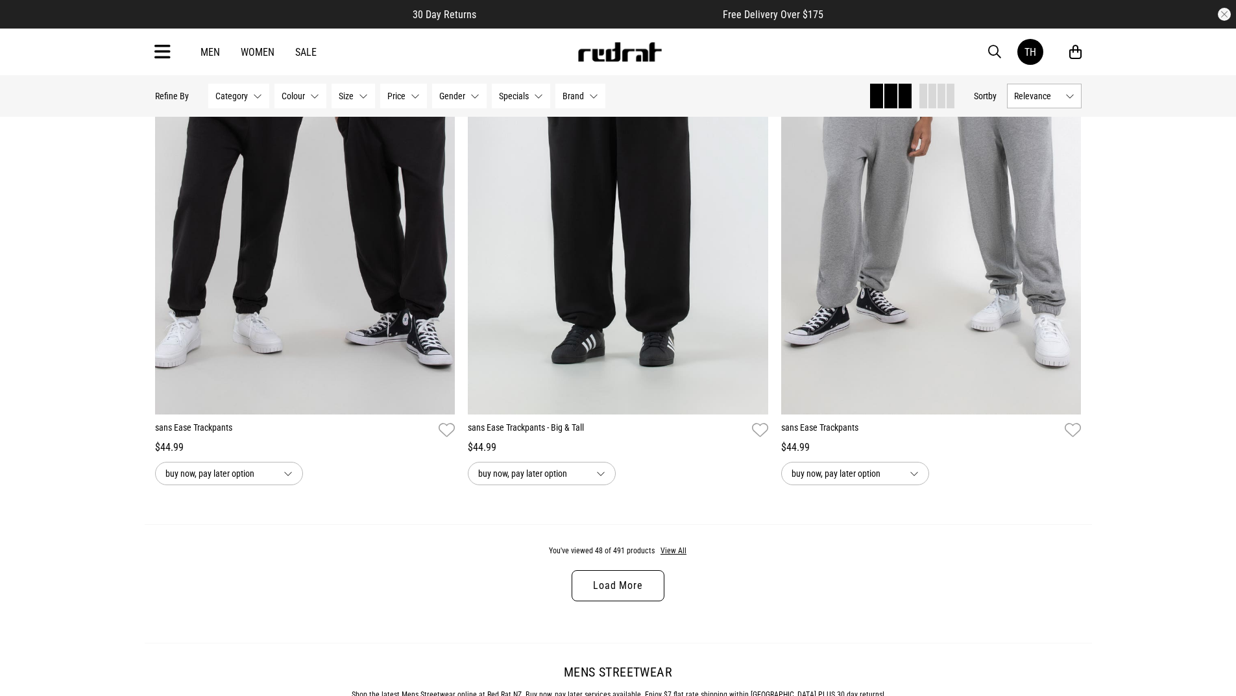
scroll to position [8209, 0]
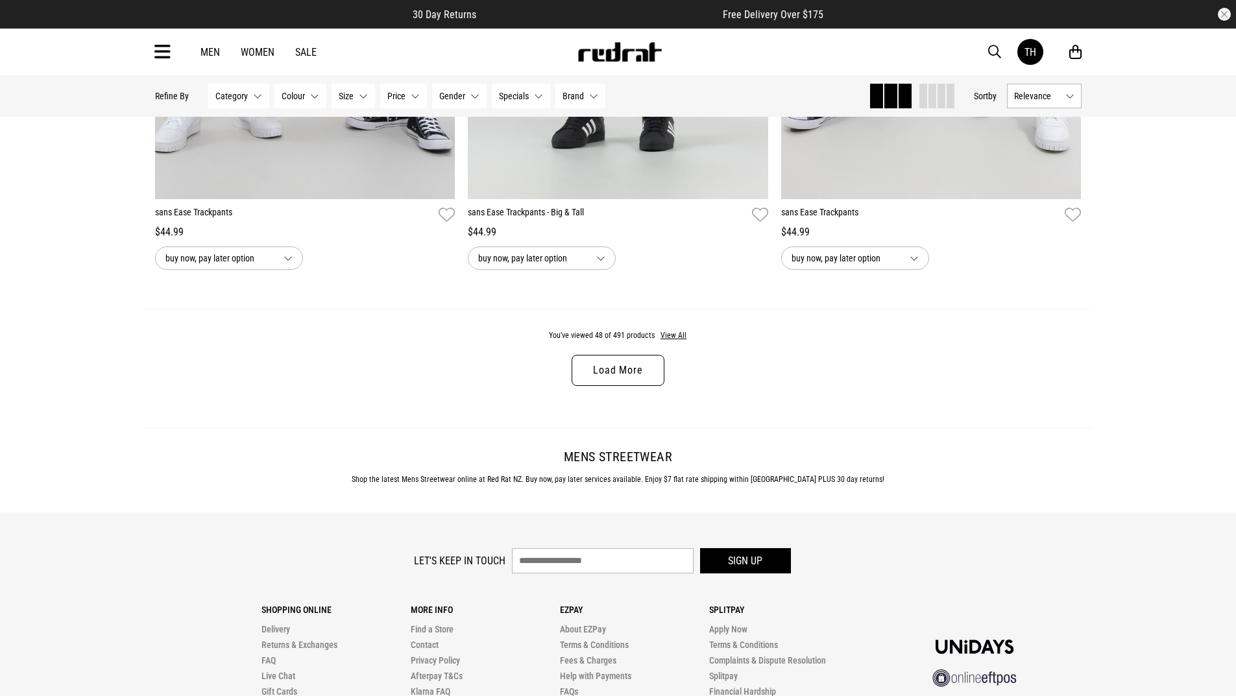
click at [635, 382] on link "Load More" at bounding box center [618, 370] width 92 height 31
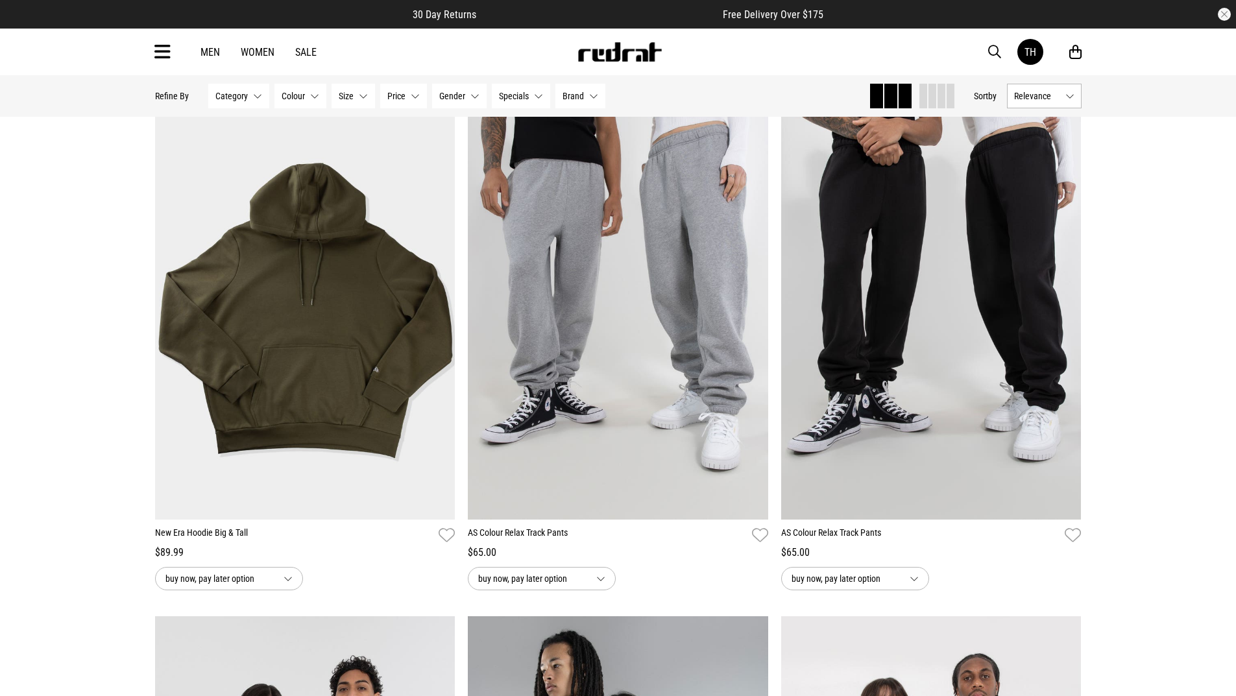
scroll to position [10999, 0]
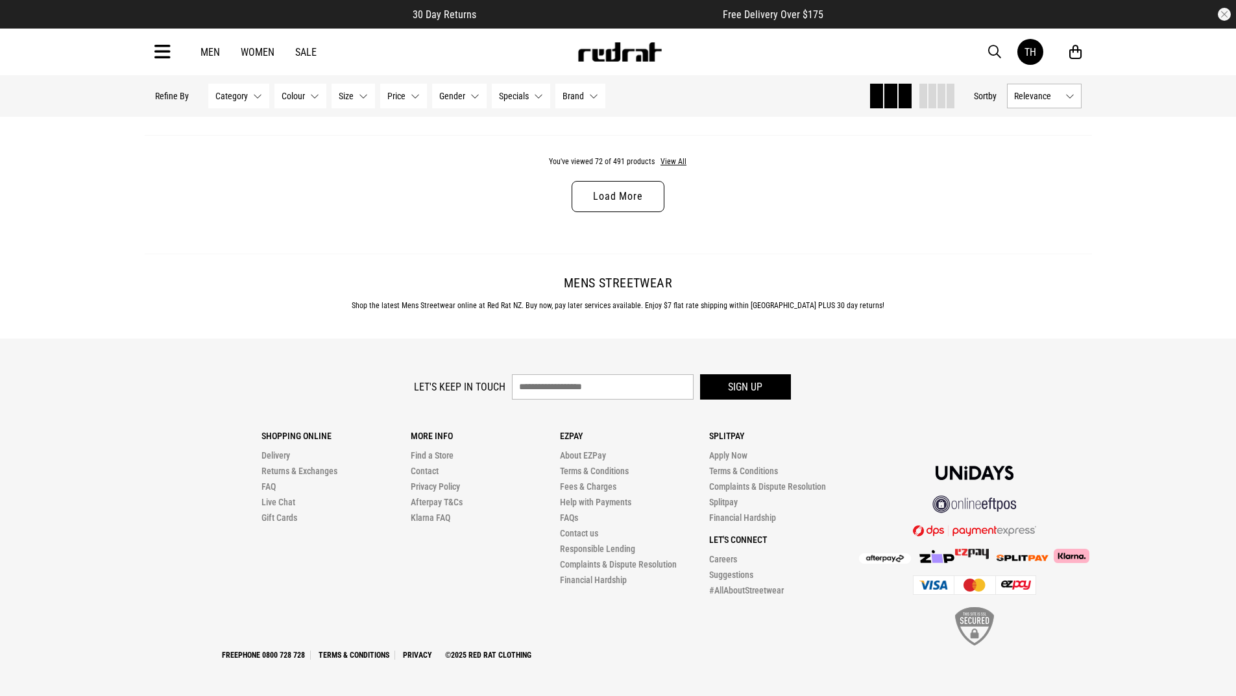
click at [598, 202] on link "Load More" at bounding box center [618, 196] width 92 height 31
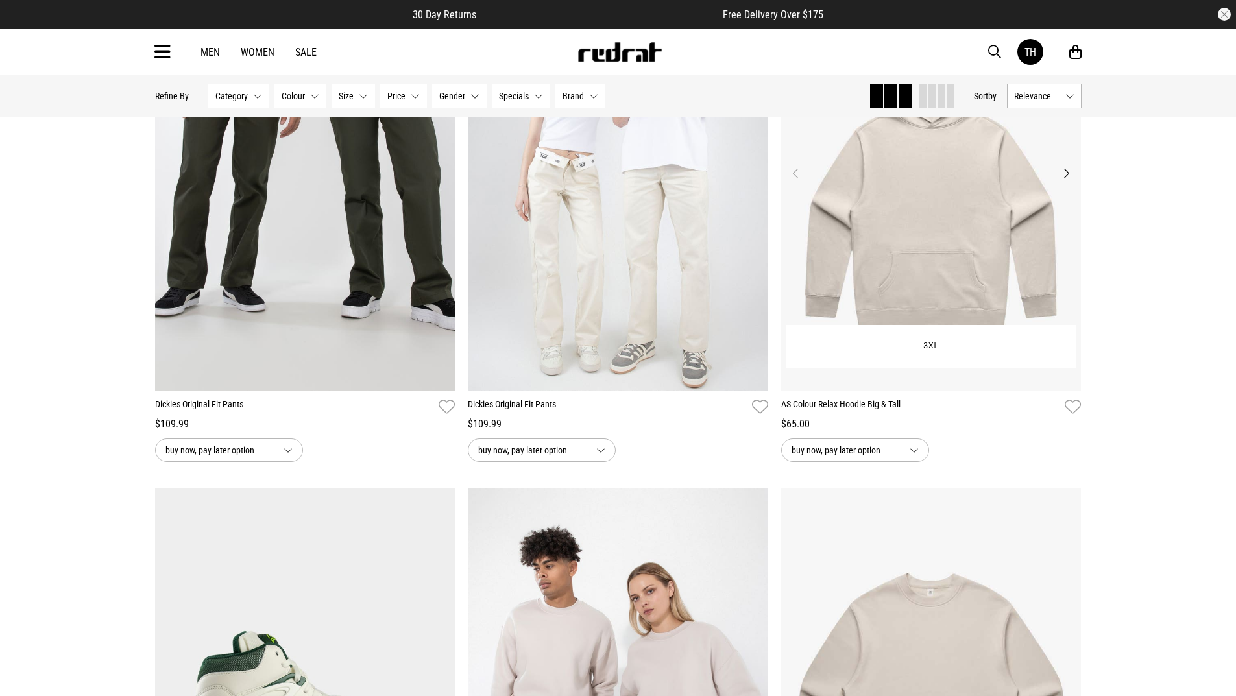
scroll to position [13576, 0]
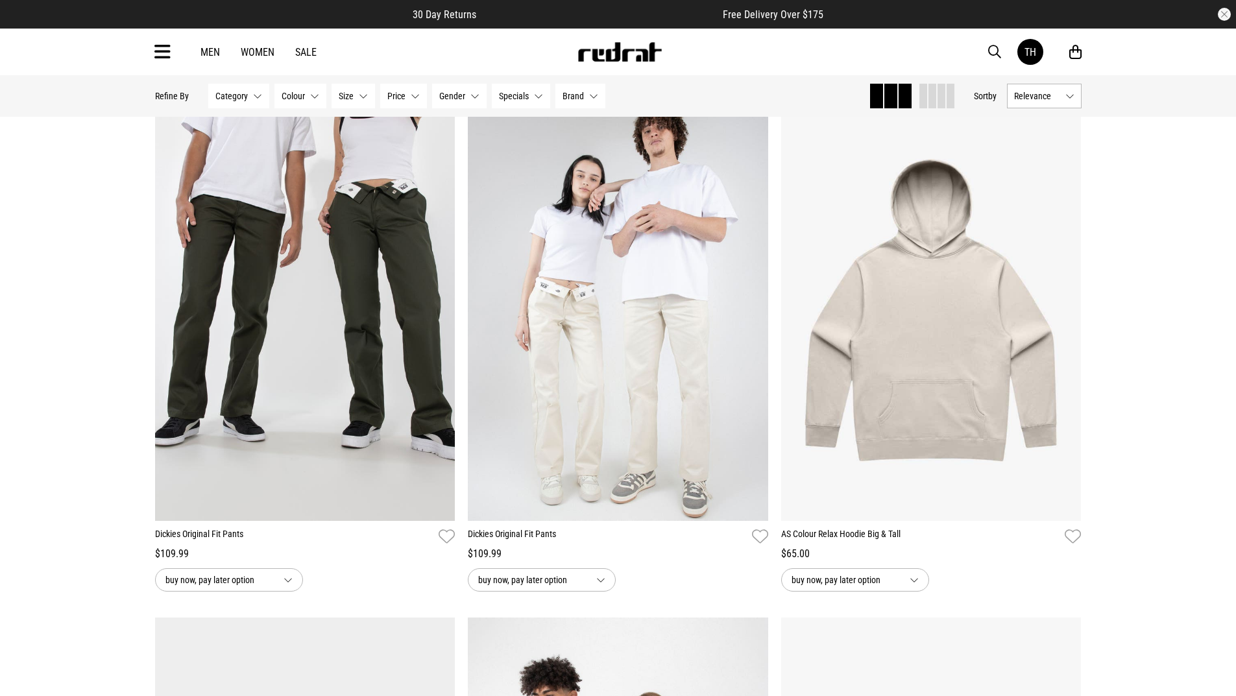
drag, startPoint x: 306, startPoint y: 265, endPoint x: 0, endPoint y: 221, distance: 309.4
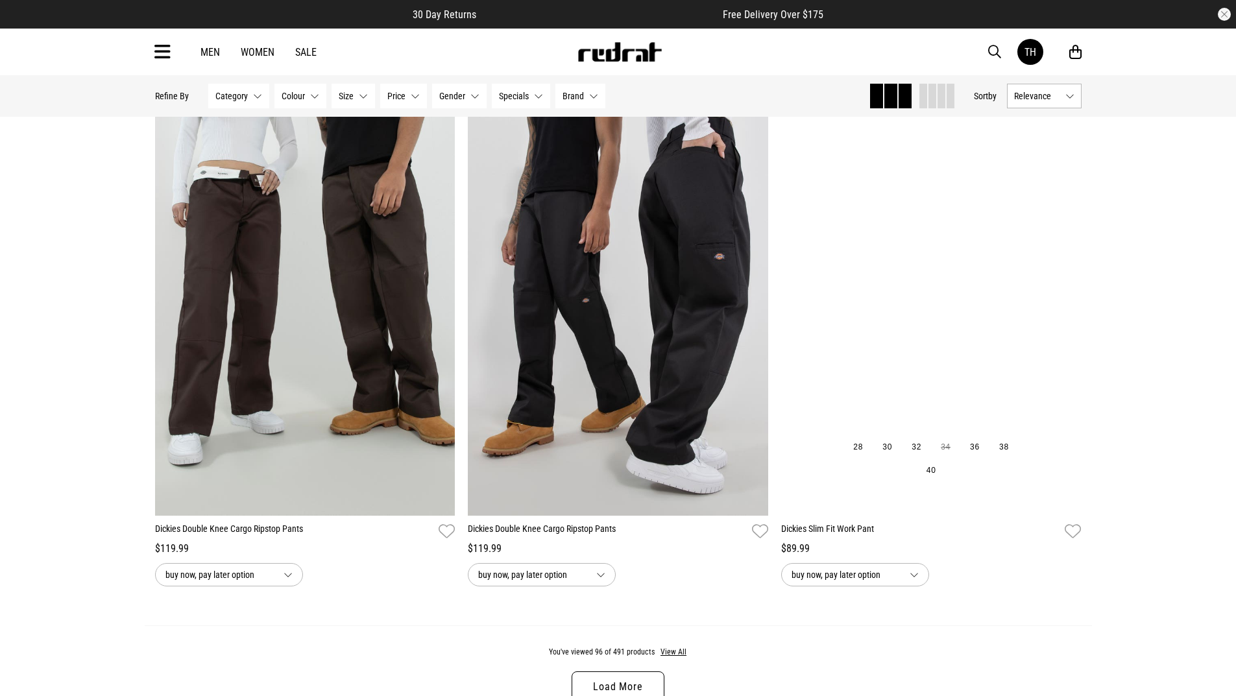
scroll to position [16301, 0]
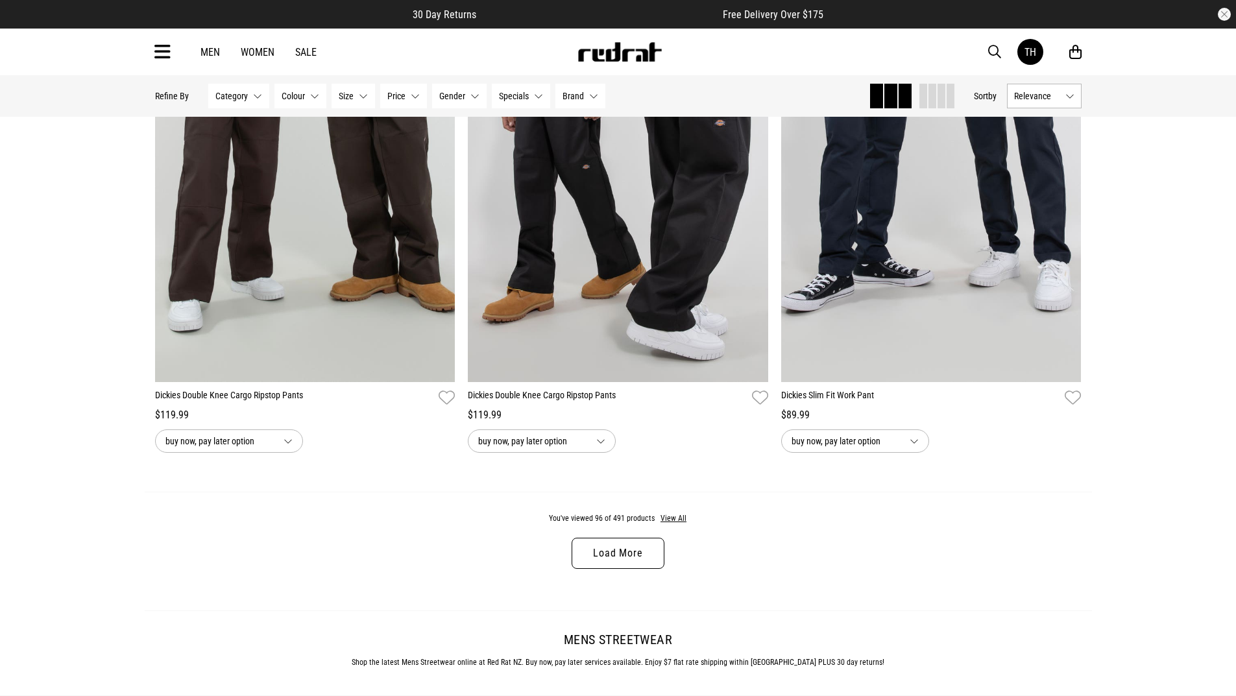
click at [627, 561] on link "Load More" at bounding box center [618, 553] width 92 height 31
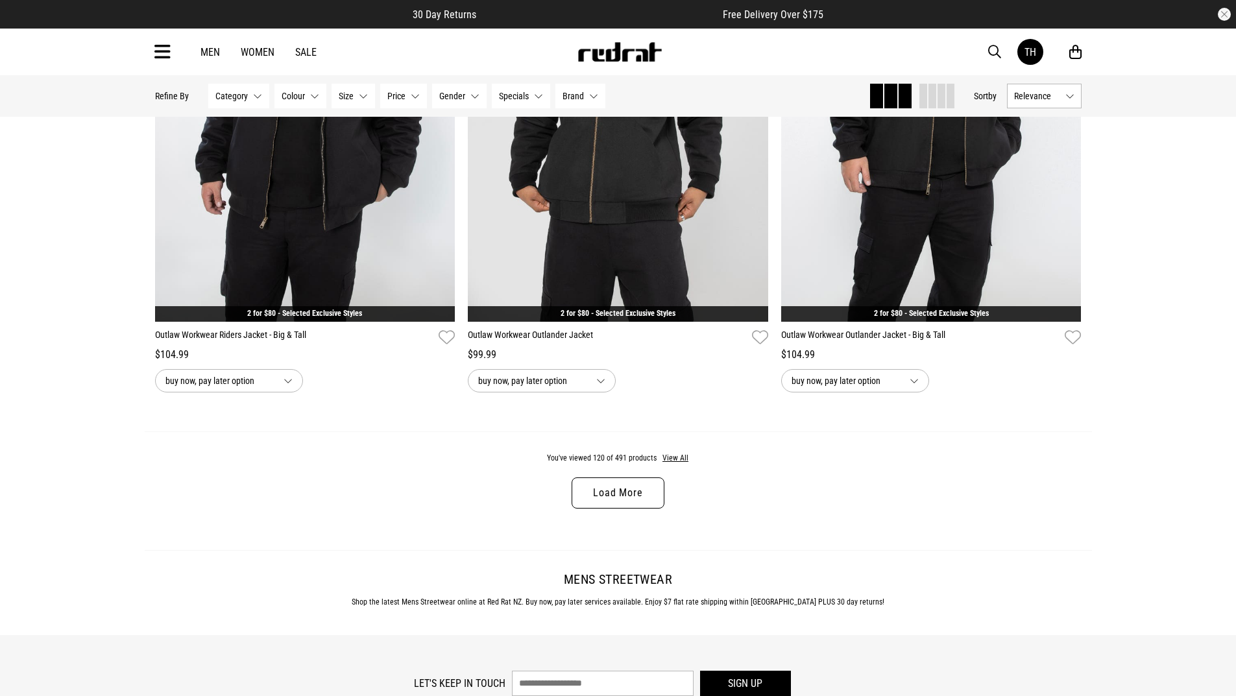
scroll to position [4023, 0]
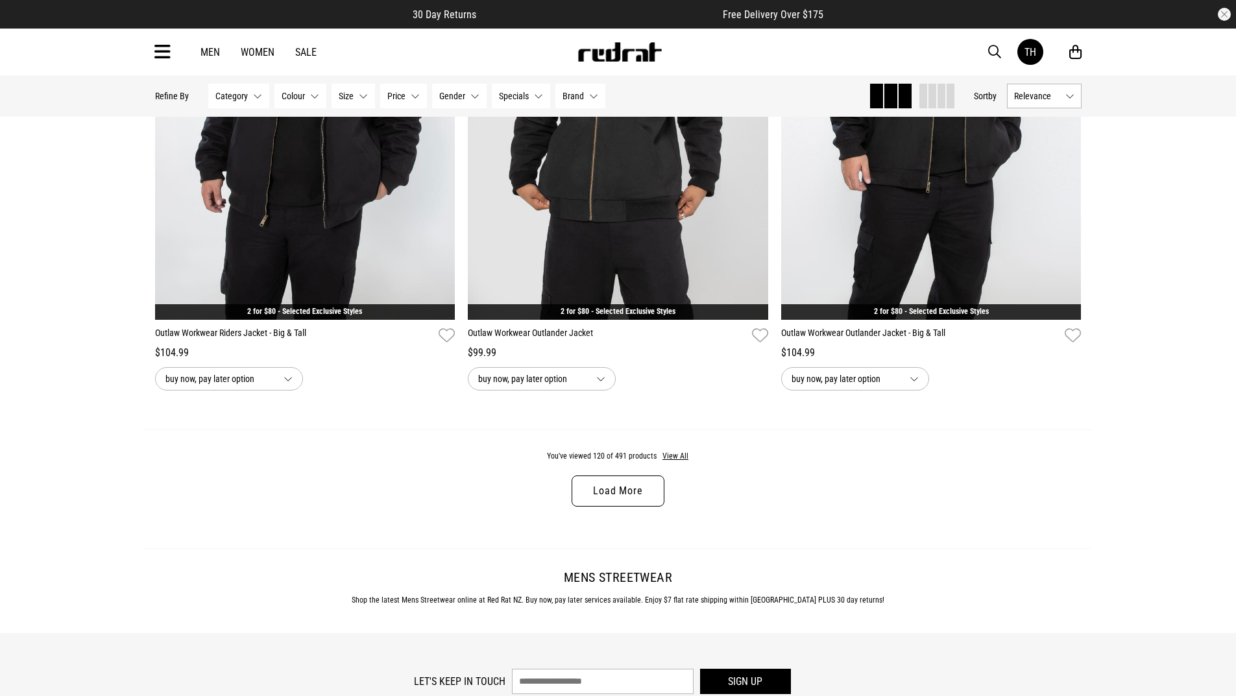
drag, startPoint x: 560, startPoint y: 513, endPoint x: 605, endPoint y: 495, distance: 48.1
click at [560, 511] on div "You've viewed 120 of 491 products View All Load More" at bounding box center [618, 489] width 947 height 119
click at [602, 498] on link "Load More" at bounding box center [618, 491] width 92 height 31
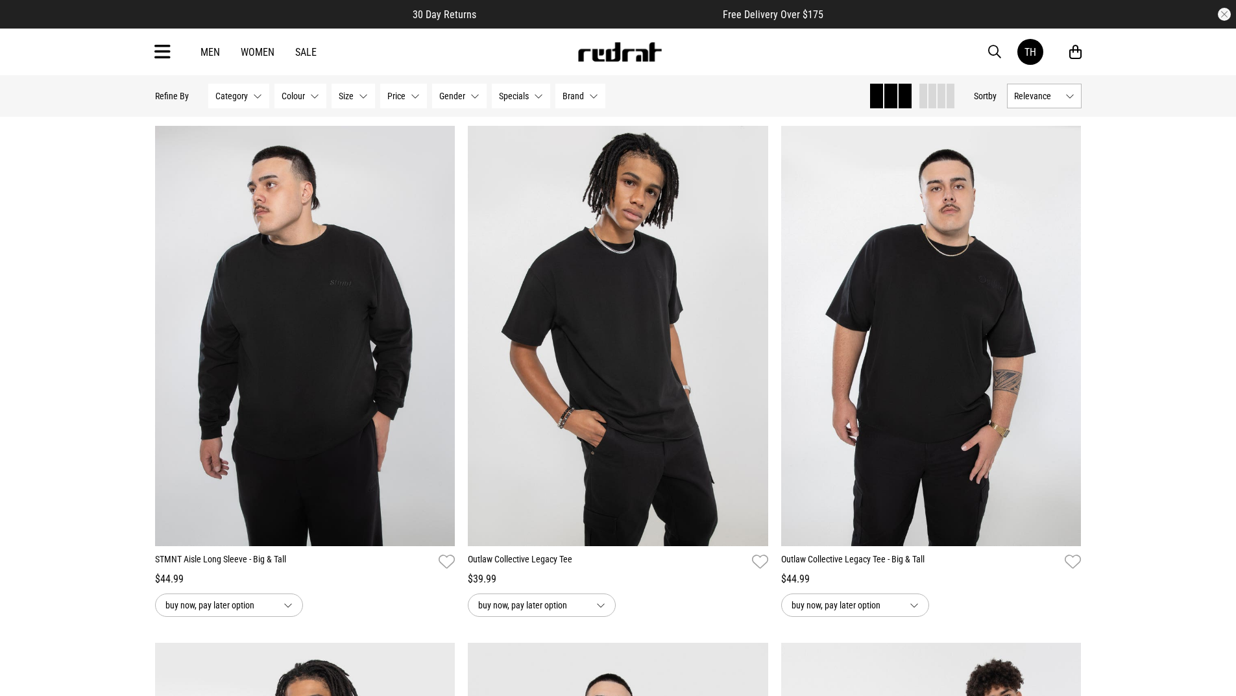
scroll to position [7591, 0]
